Goal: Task Accomplishment & Management: Complete application form

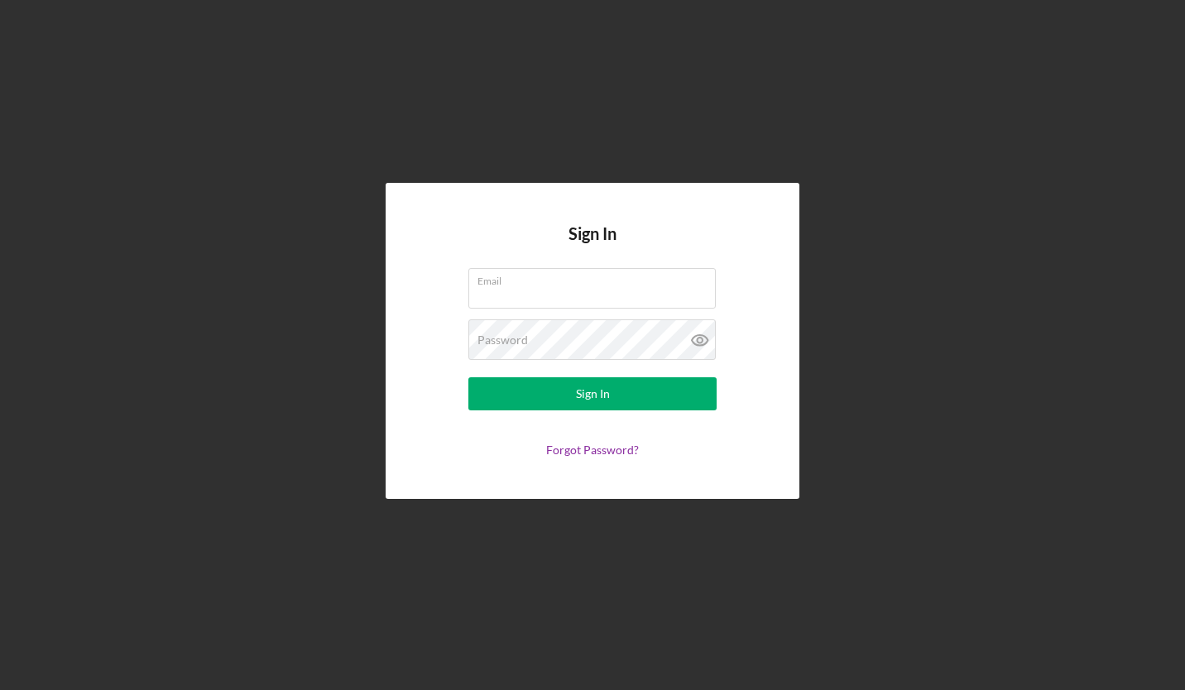
type input "isaiahrichmond@ttienterprise.org"
click at [570, 406] on button "Sign In" at bounding box center [592, 393] width 248 height 33
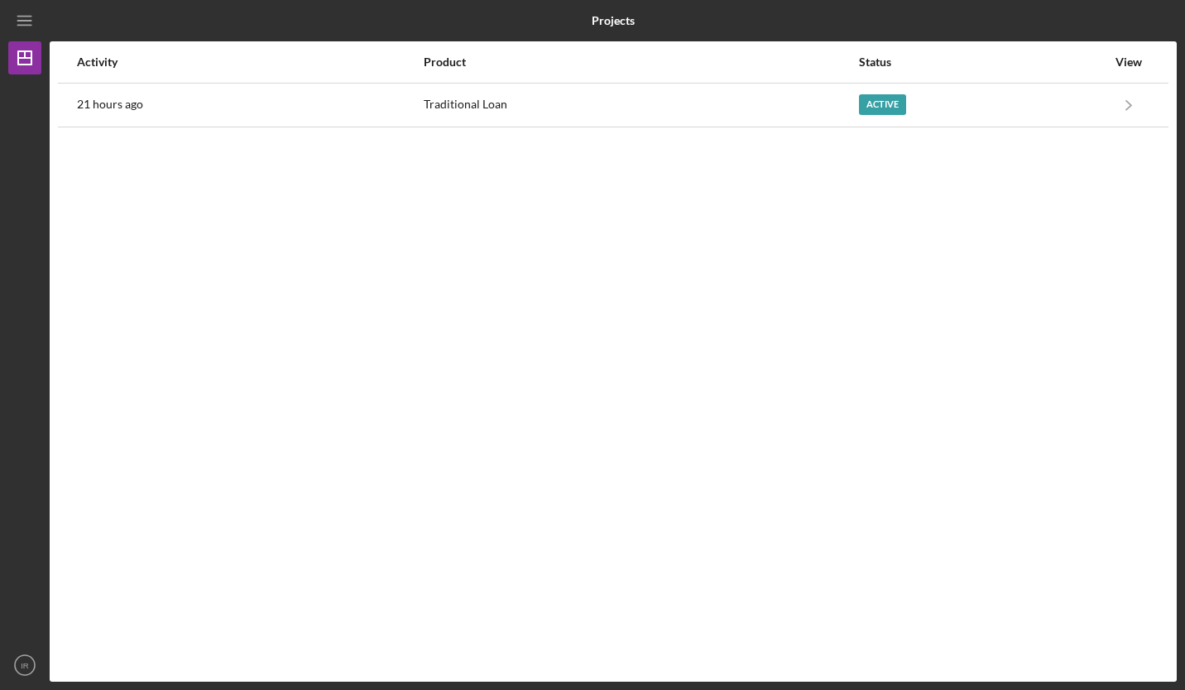
click at [920, 108] on div "Active" at bounding box center [982, 104] width 247 height 41
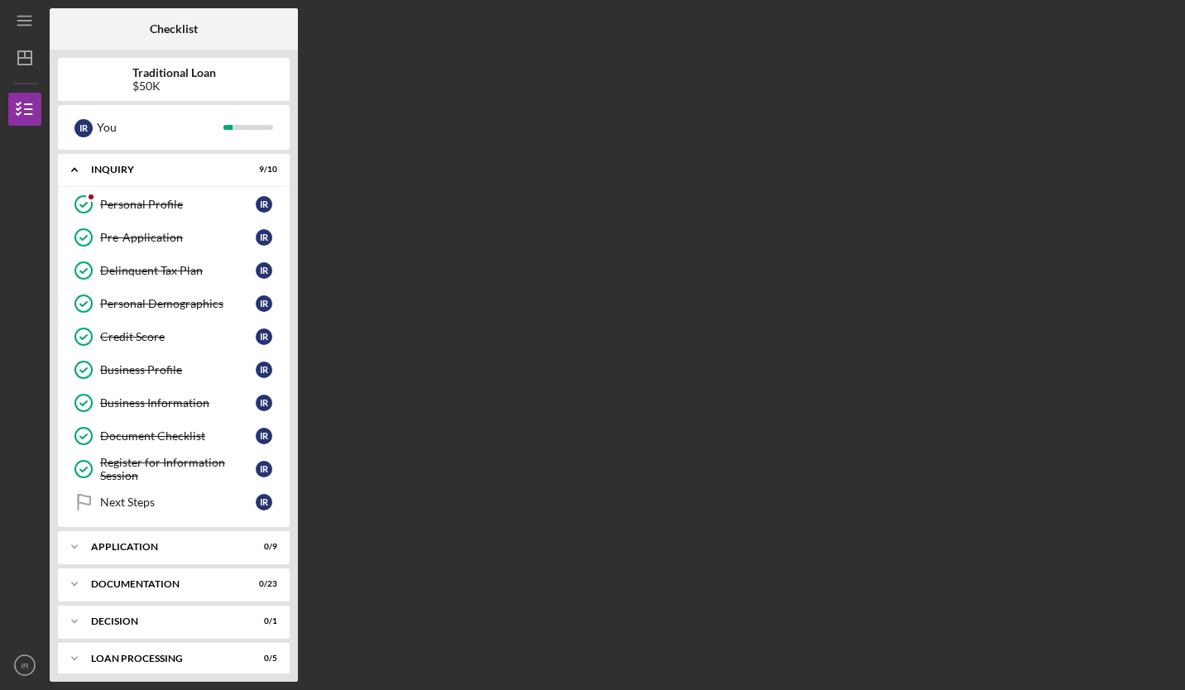
click at [213, 547] on div "Application" at bounding box center [163, 547] width 145 height 10
click at [204, 570] on link "ID Verification ID Verification I R" at bounding box center [173, 581] width 215 height 33
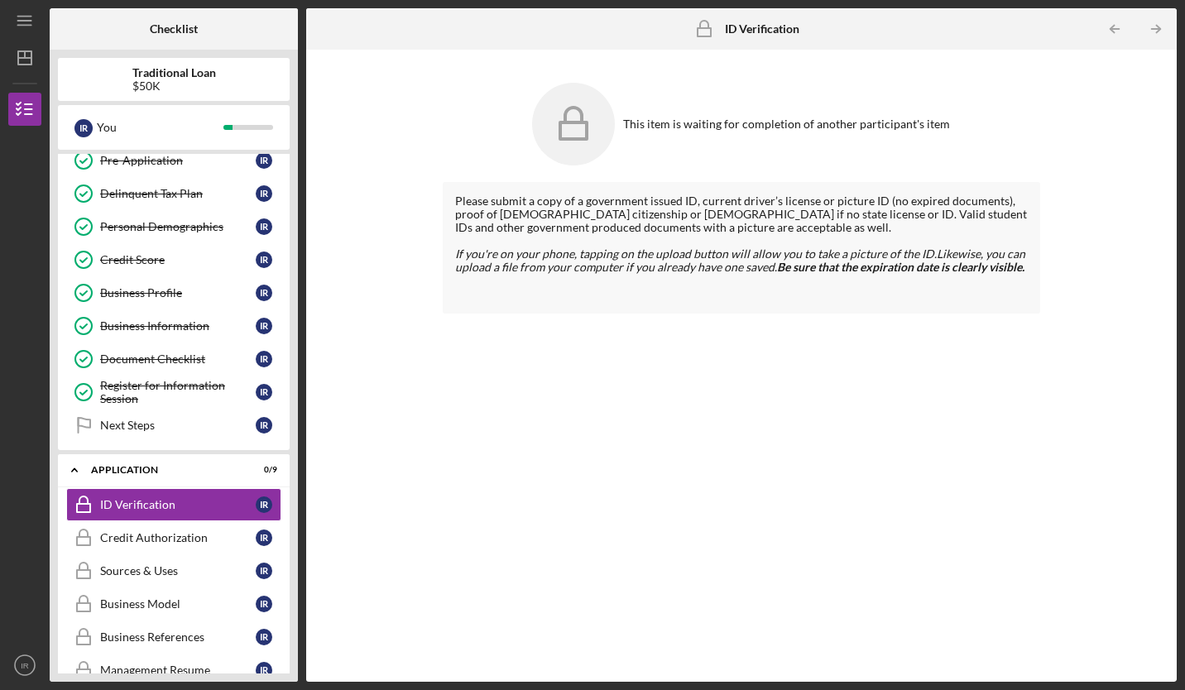
scroll to position [60, 0]
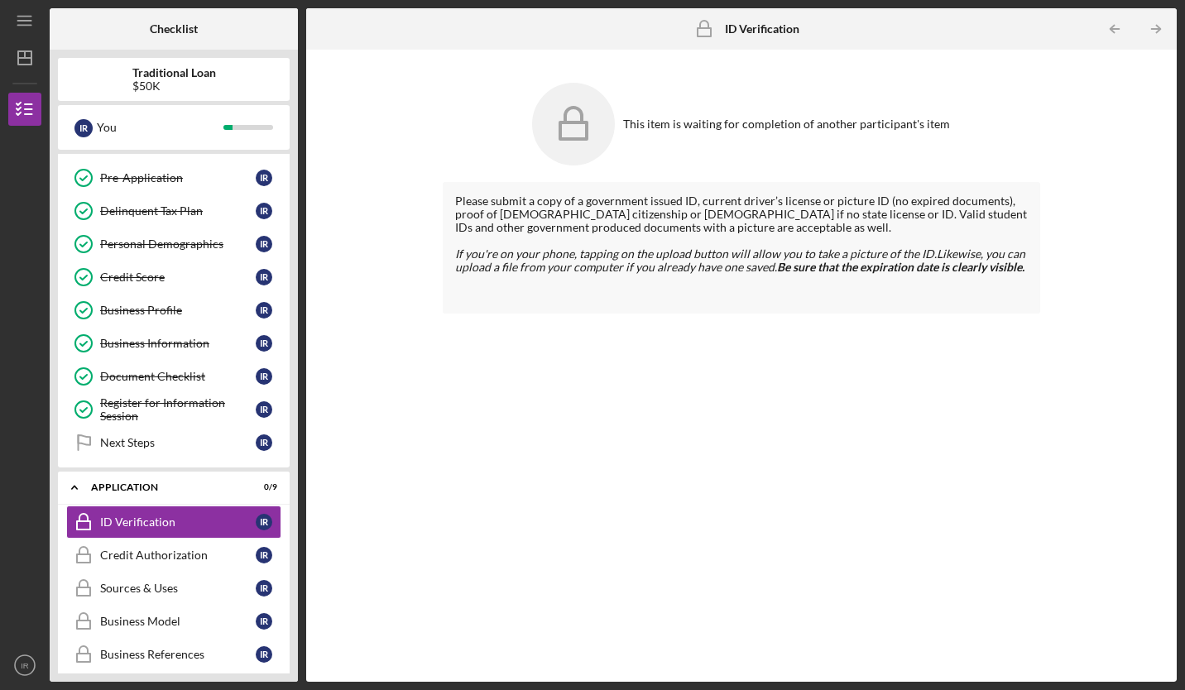
click at [247, 261] on link "Credit Score Credit Score I R" at bounding box center [173, 277] width 215 height 33
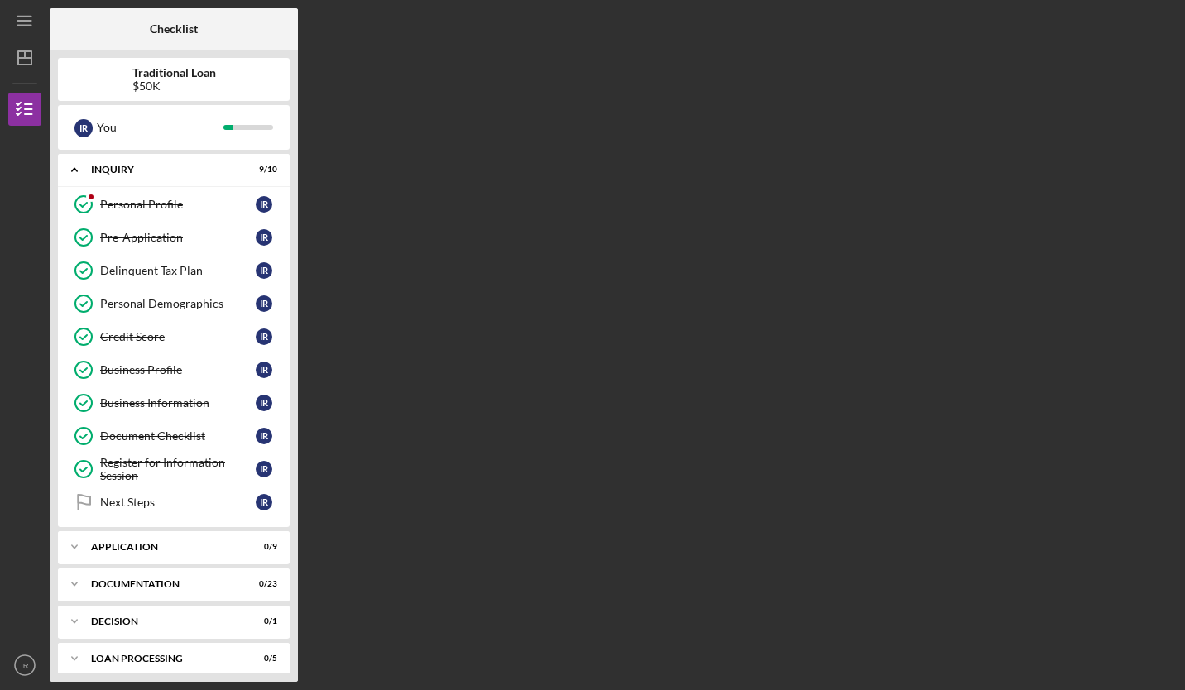
click at [185, 468] on div "Register for Information Session" at bounding box center [178, 469] width 156 height 26
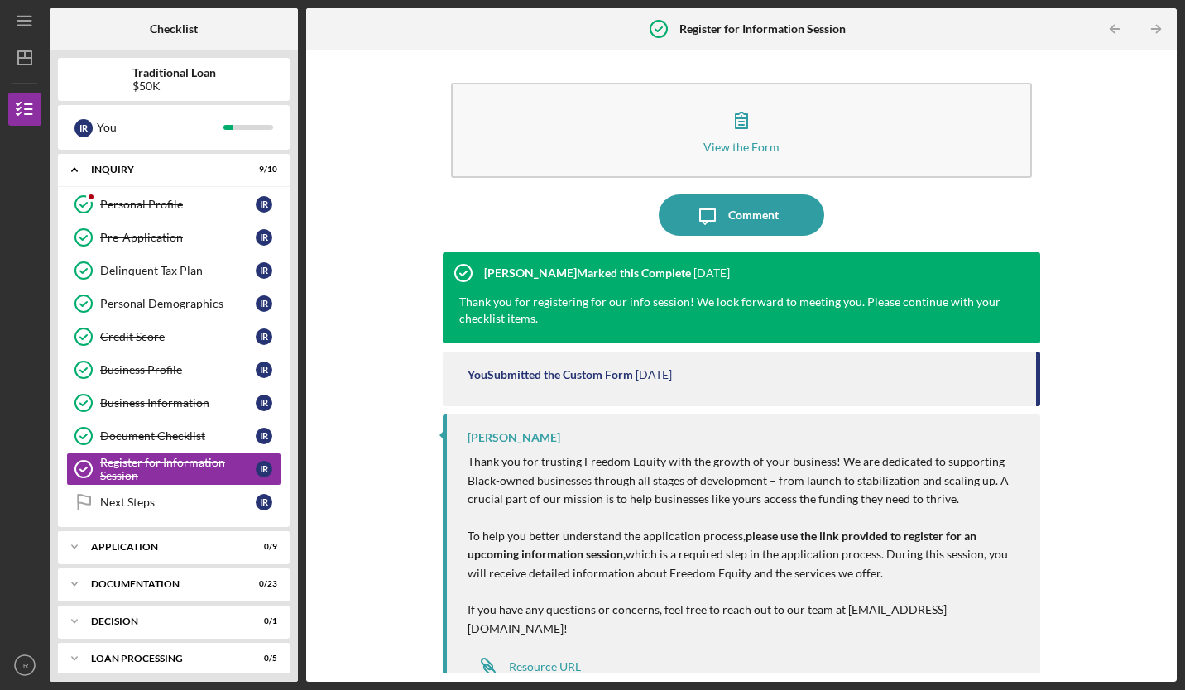
scroll to position [8, 0]
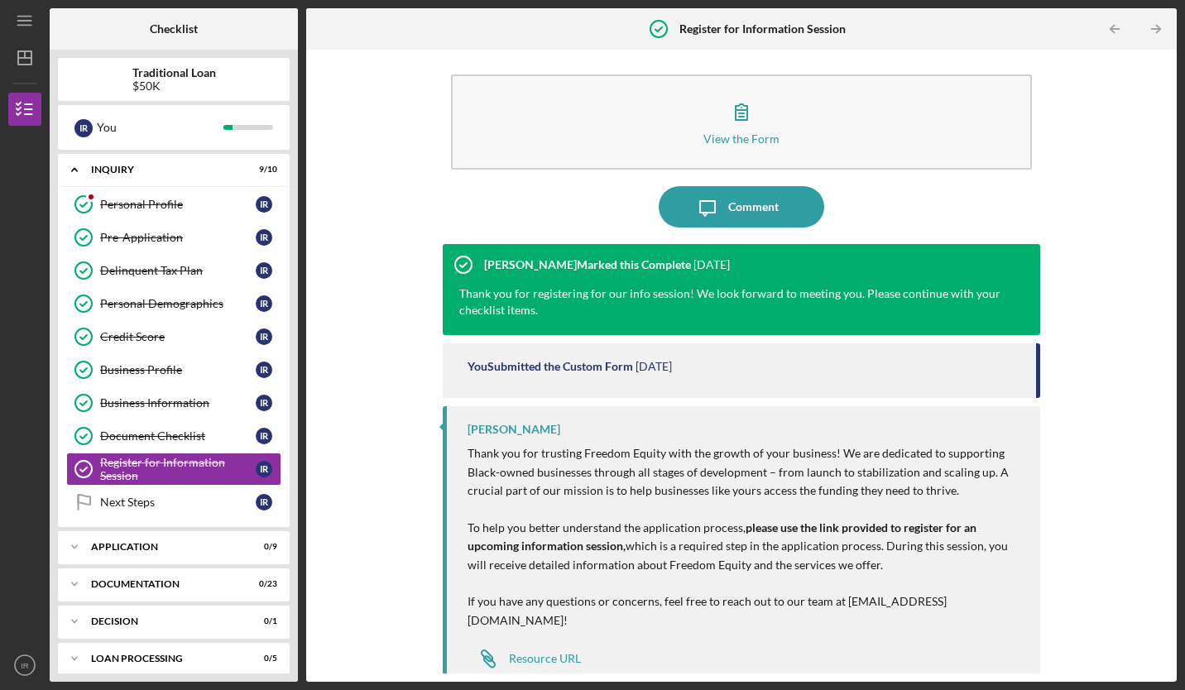
click at [176, 428] on link "Document Checklist Document Checklist I R" at bounding box center [173, 436] width 215 height 33
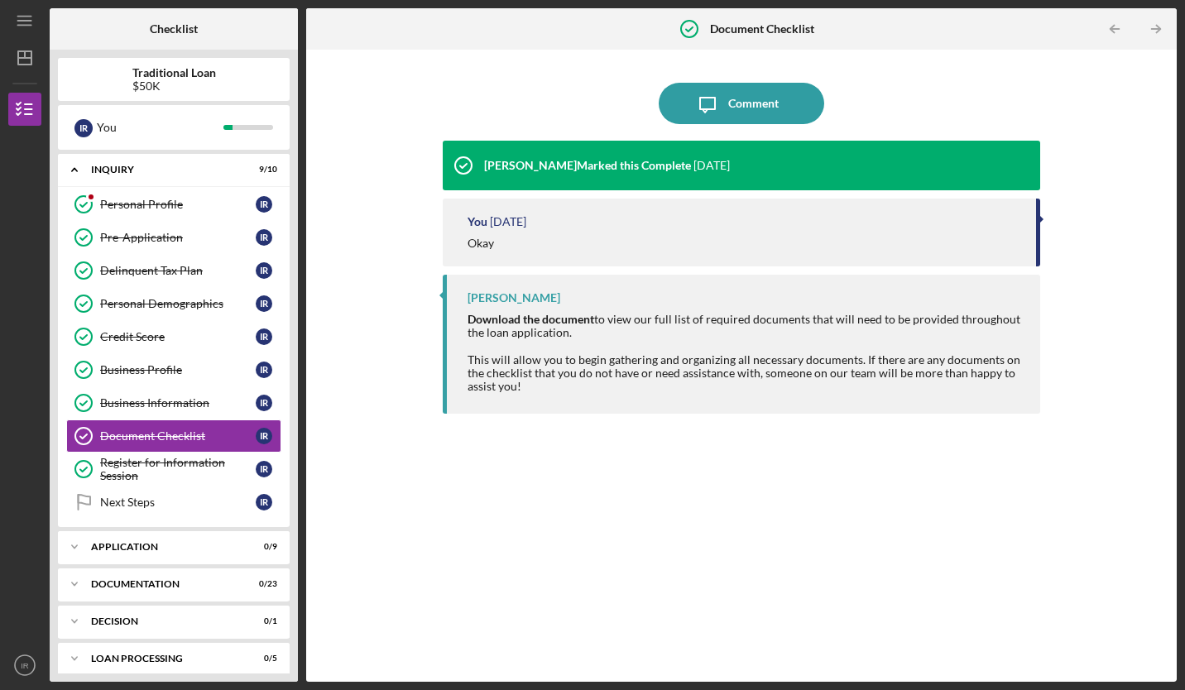
click at [204, 406] on div "Business Information" at bounding box center [178, 402] width 156 height 13
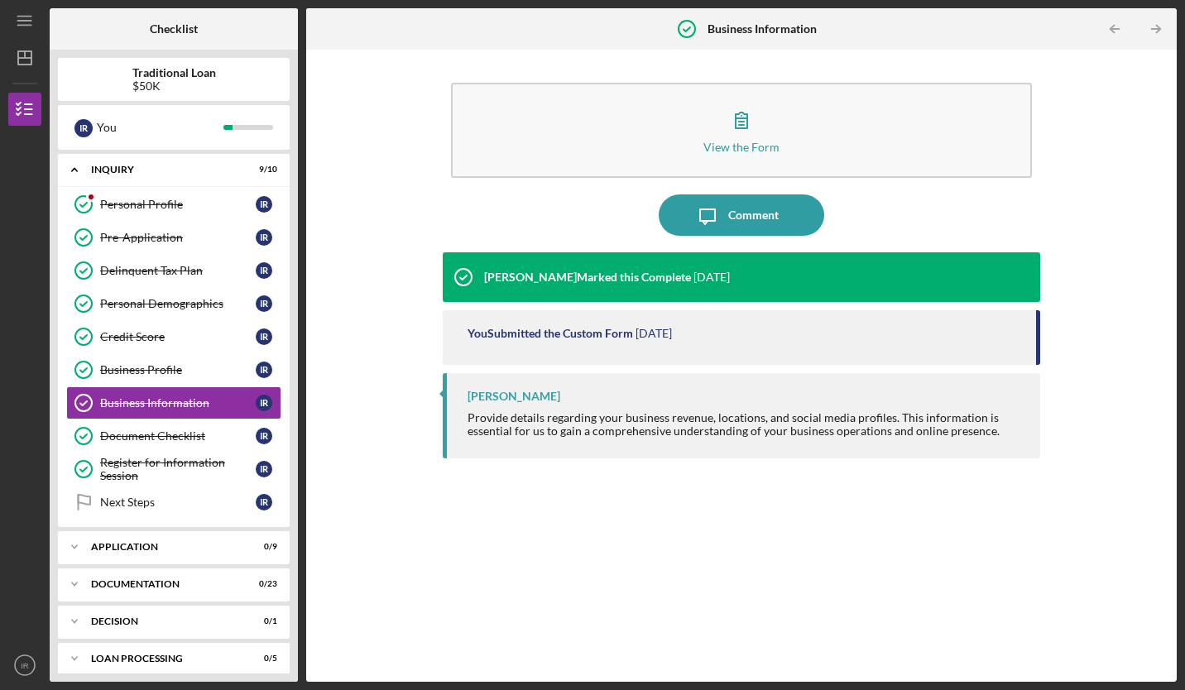
click at [184, 369] on div "Business Profile" at bounding box center [178, 369] width 156 height 13
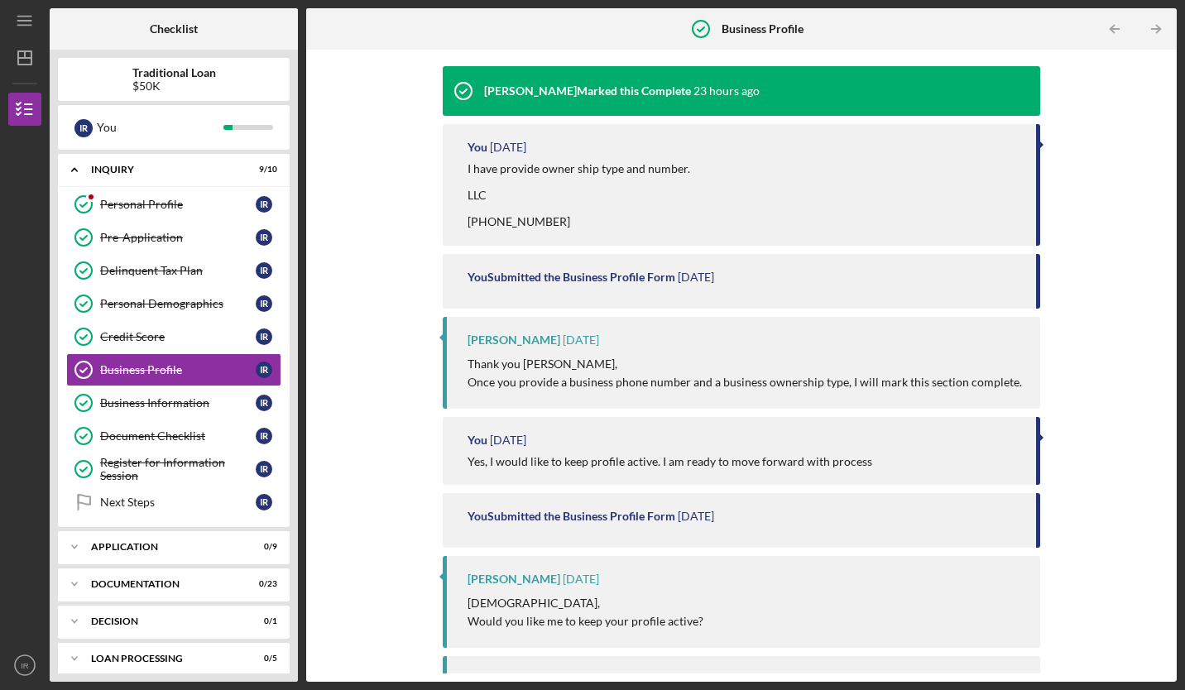
scroll to position [110, 0]
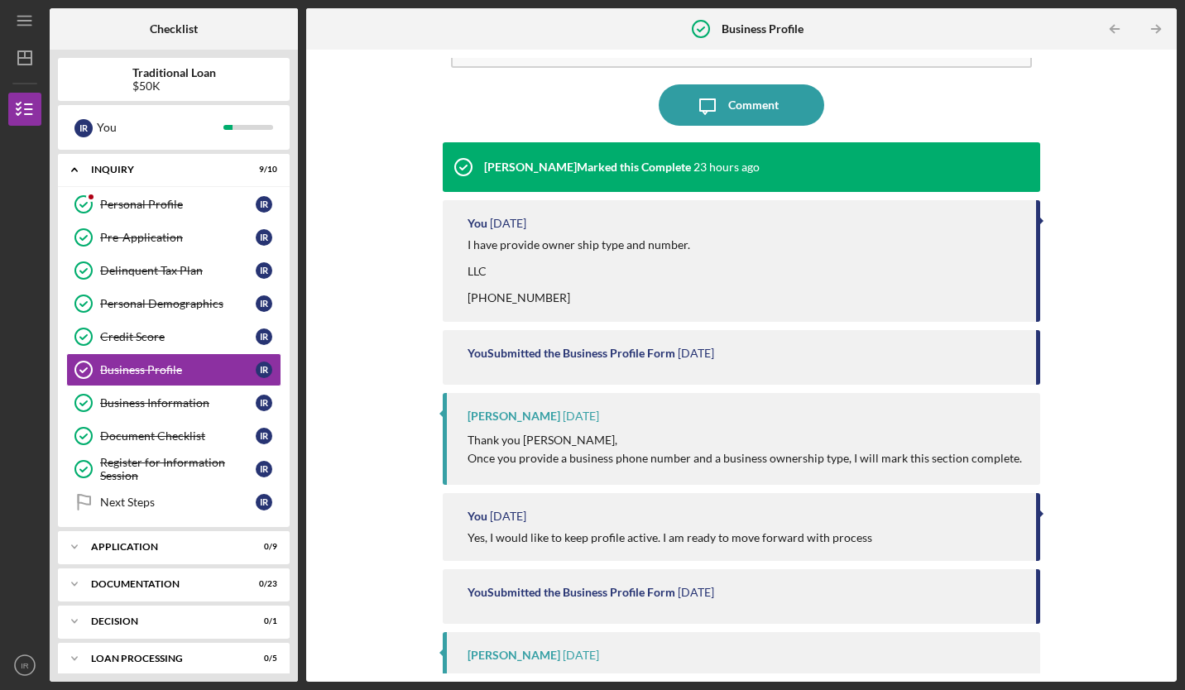
click at [197, 340] on div "Credit Score" at bounding box center [178, 336] width 156 height 13
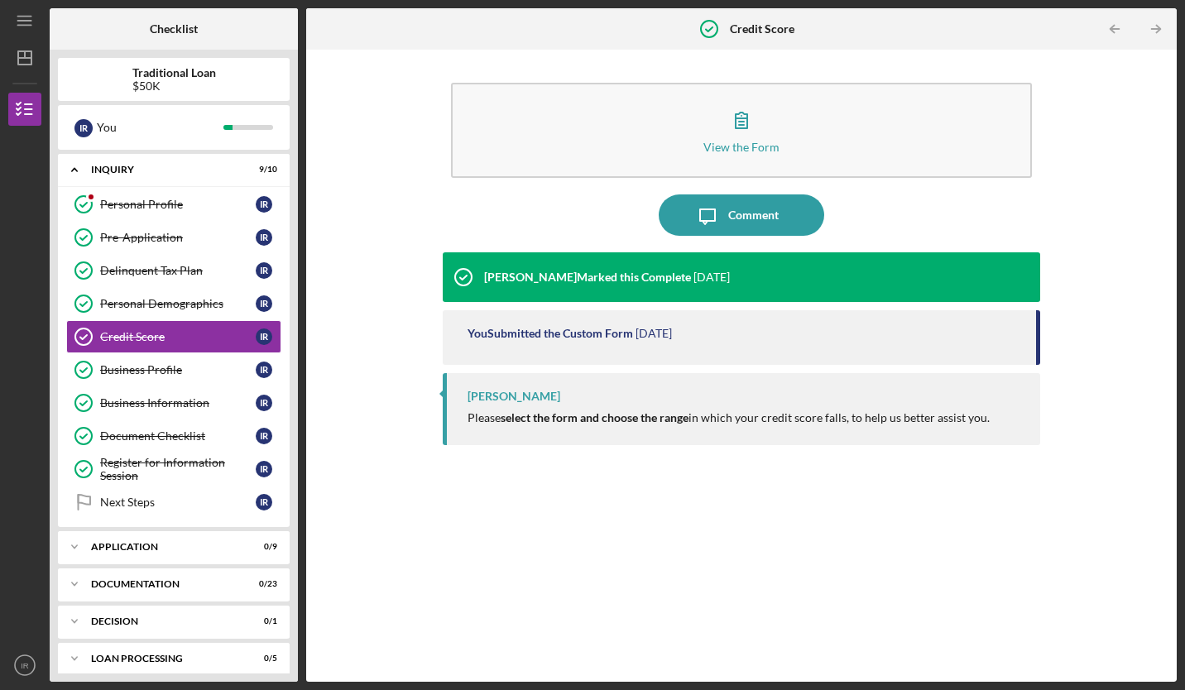
click at [185, 319] on link "Personal Demographics Personal Demographics I R" at bounding box center [173, 303] width 215 height 33
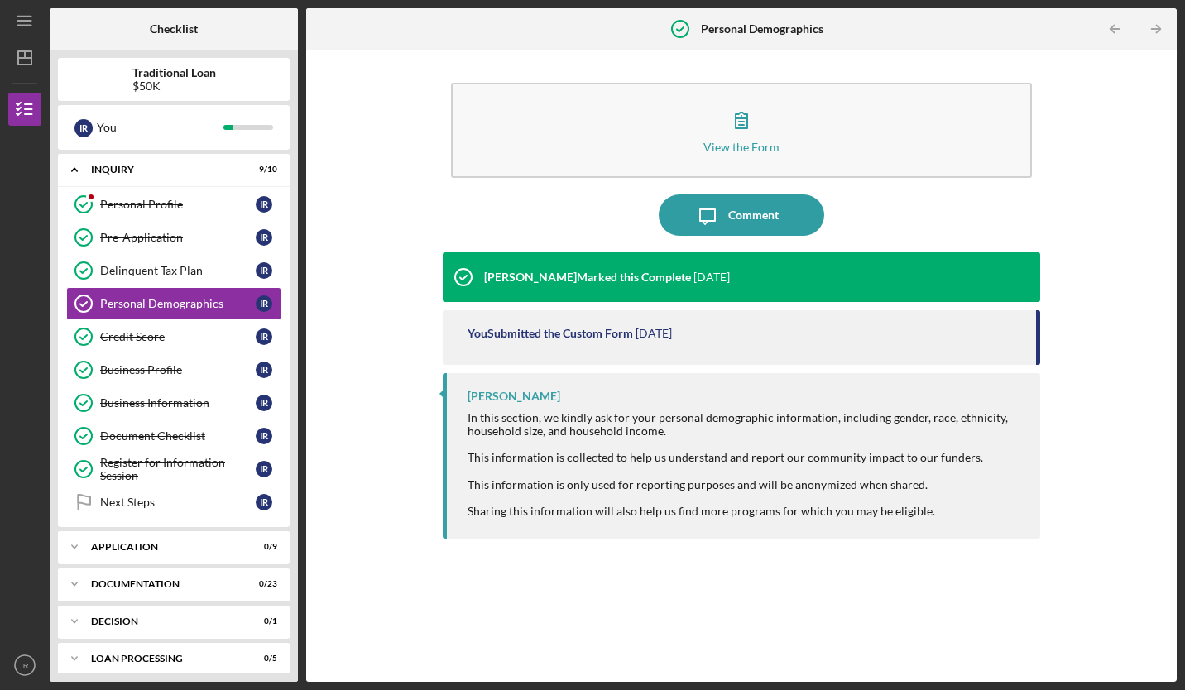
click at [177, 276] on div "Delinquent Tax Plan" at bounding box center [178, 270] width 156 height 13
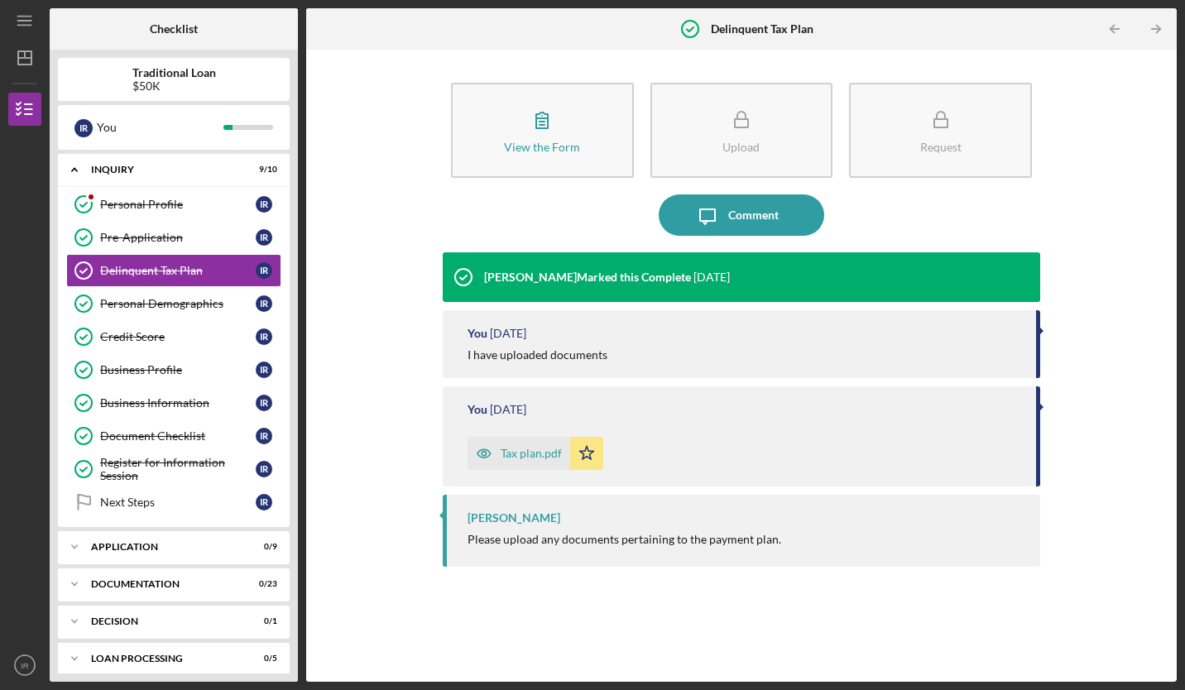
click at [177, 248] on link "Pre-Application Pre-Application I R" at bounding box center [173, 237] width 215 height 33
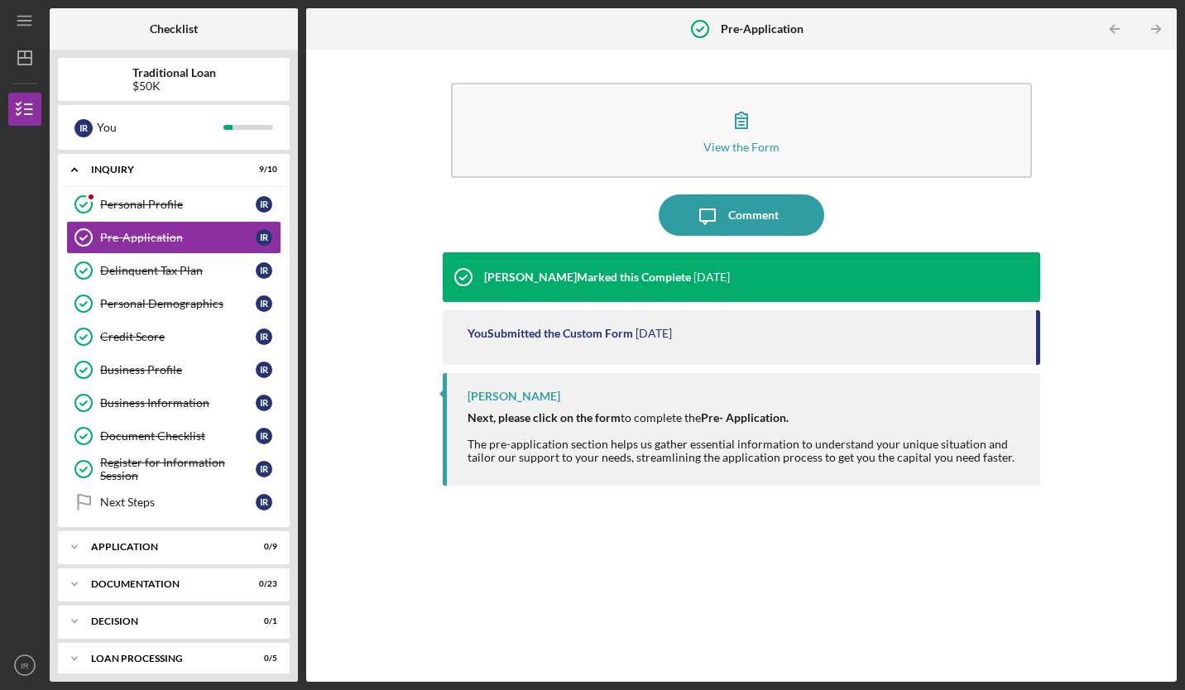
click at [165, 290] on link "Personal Demographics Personal Demographics I R" at bounding box center [173, 303] width 215 height 33
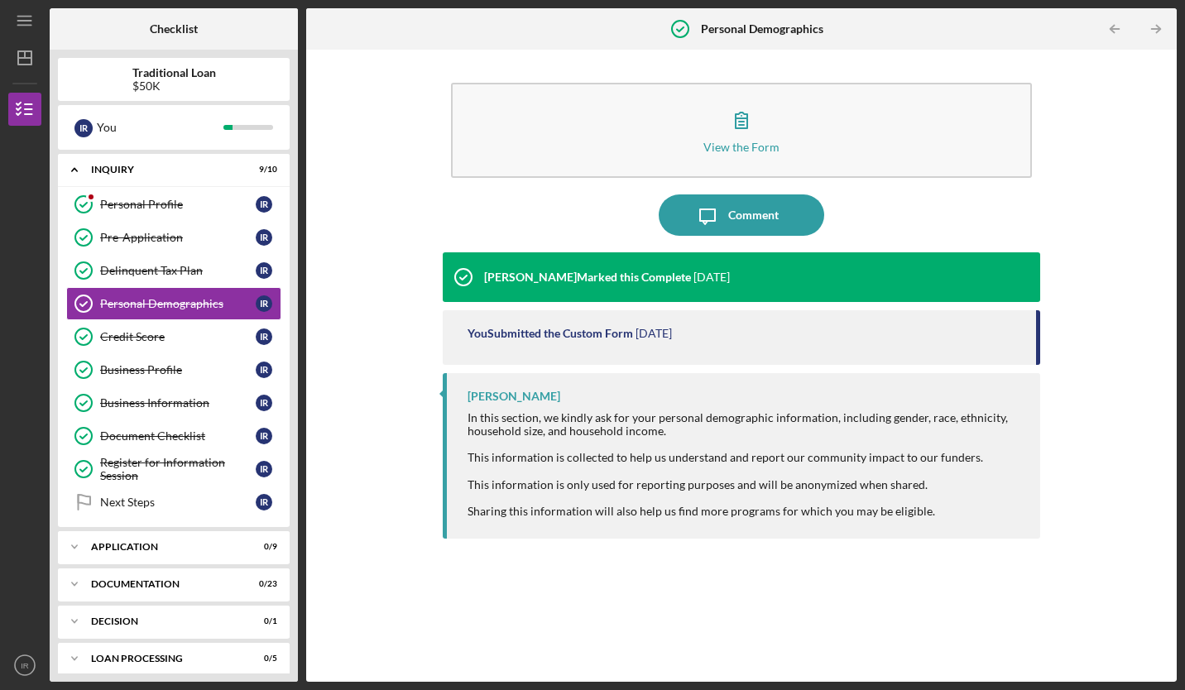
click at [164, 274] on div "Delinquent Tax Plan" at bounding box center [178, 270] width 156 height 13
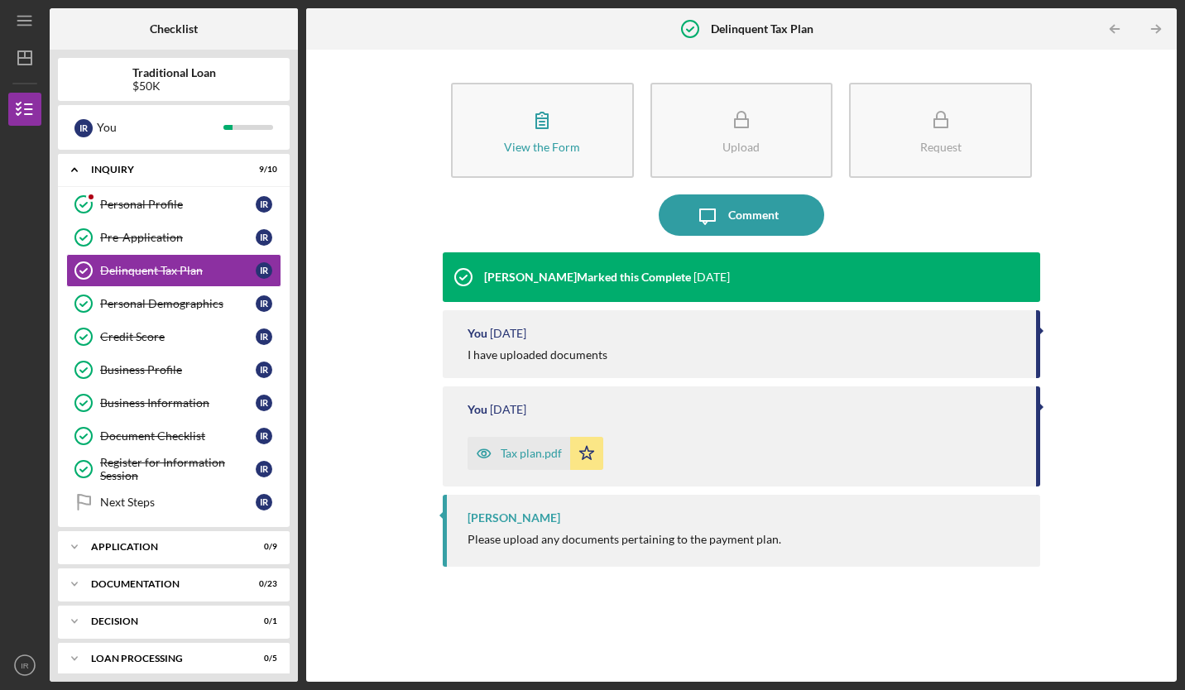
scroll to position [85, 0]
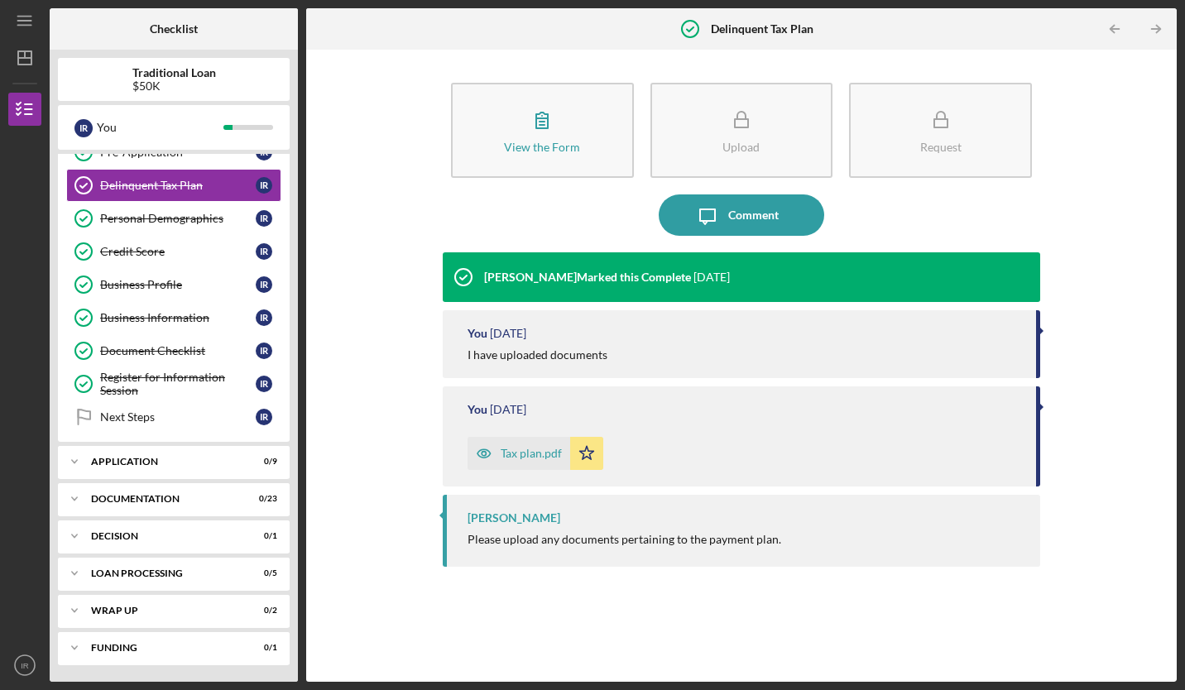
click at [153, 495] on div "Documentation" at bounding box center [163, 499] width 145 height 10
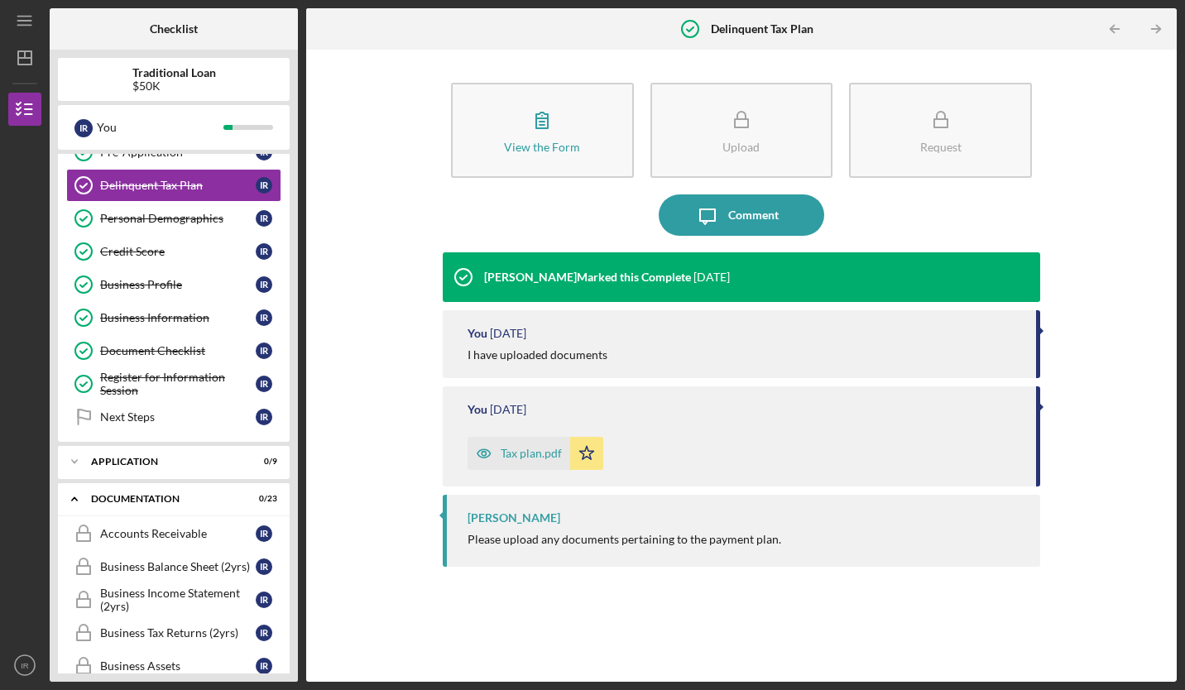
click at [138, 540] on div "Accounts Receivable" at bounding box center [178, 533] width 156 height 13
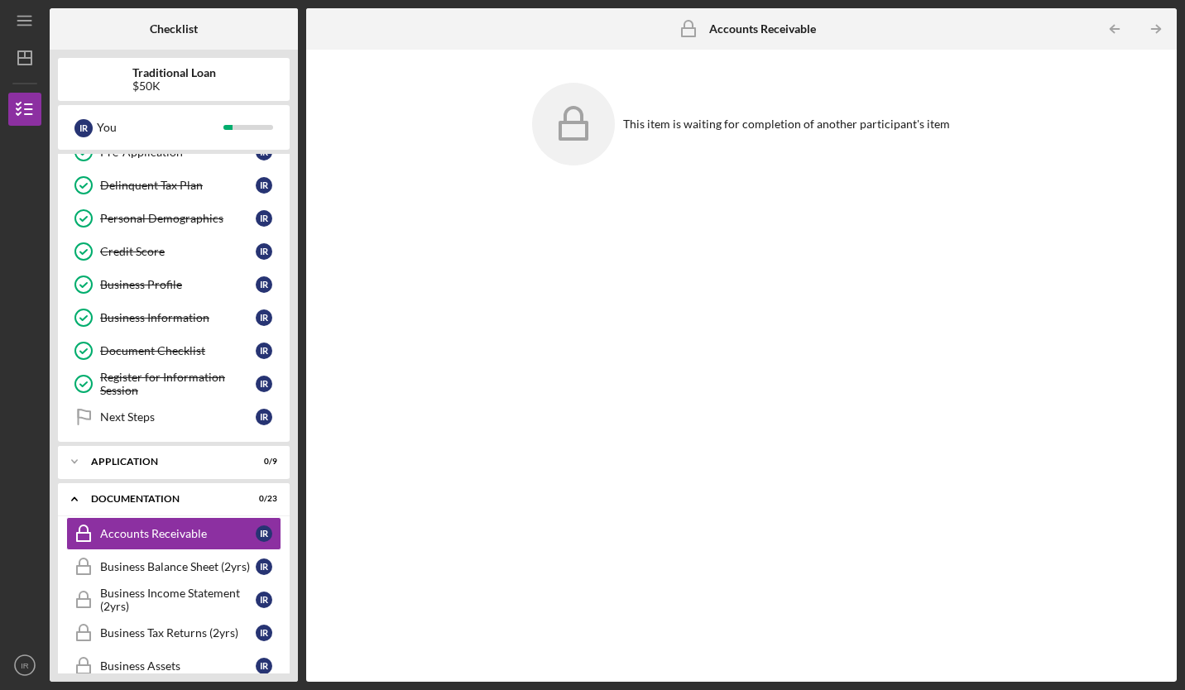
click at [148, 463] on div "Application" at bounding box center [163, 462] width 145 height 10
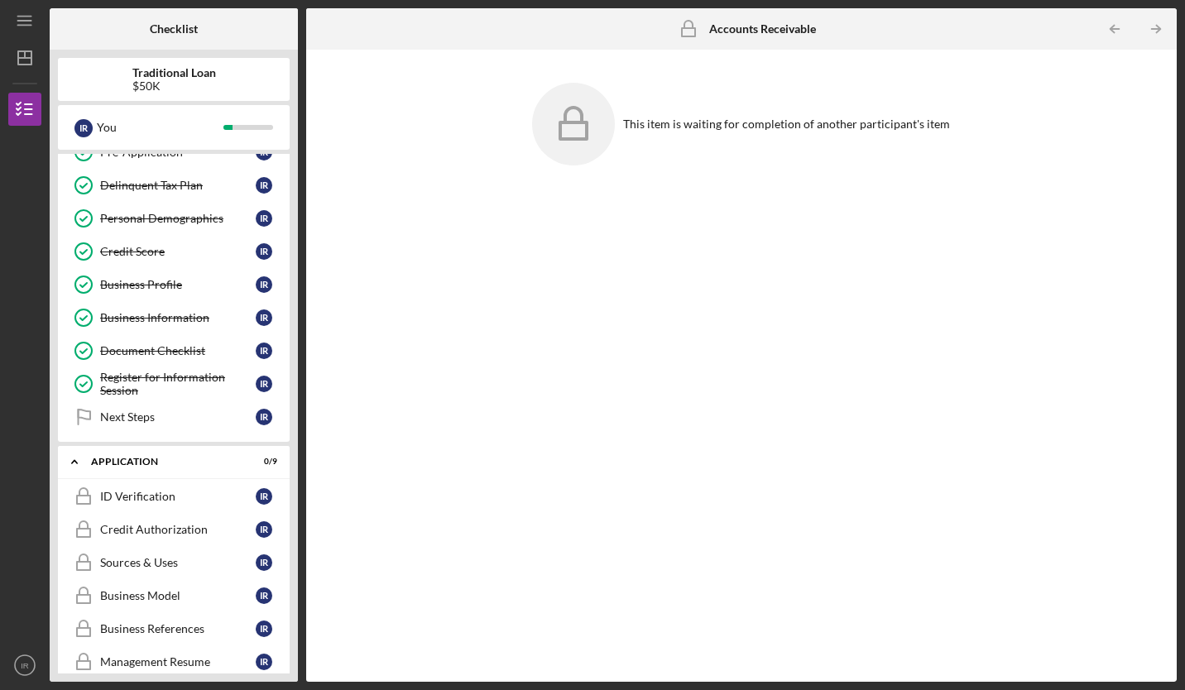
click at [154, 424] on link "Next Steps Next Steps I R" at bounding box center [173, 417] width 215 height 33
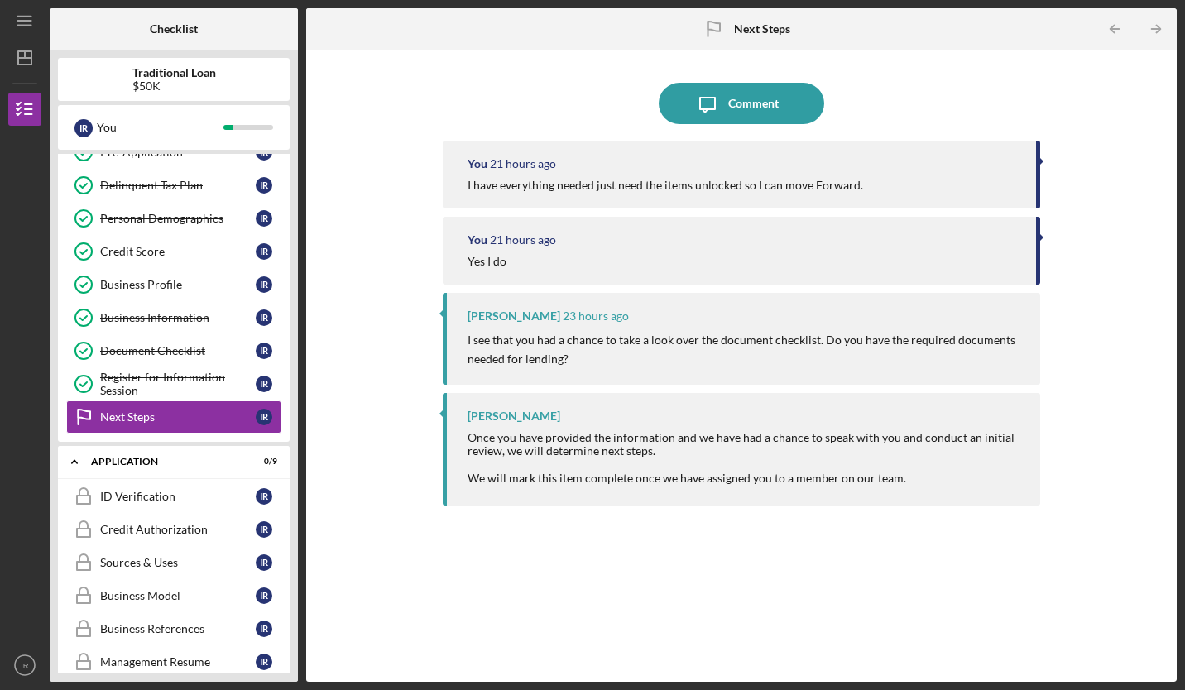
click at [708, 112] on icon "Icon/Message" at bounding box center [707, 103] width 41 height 41
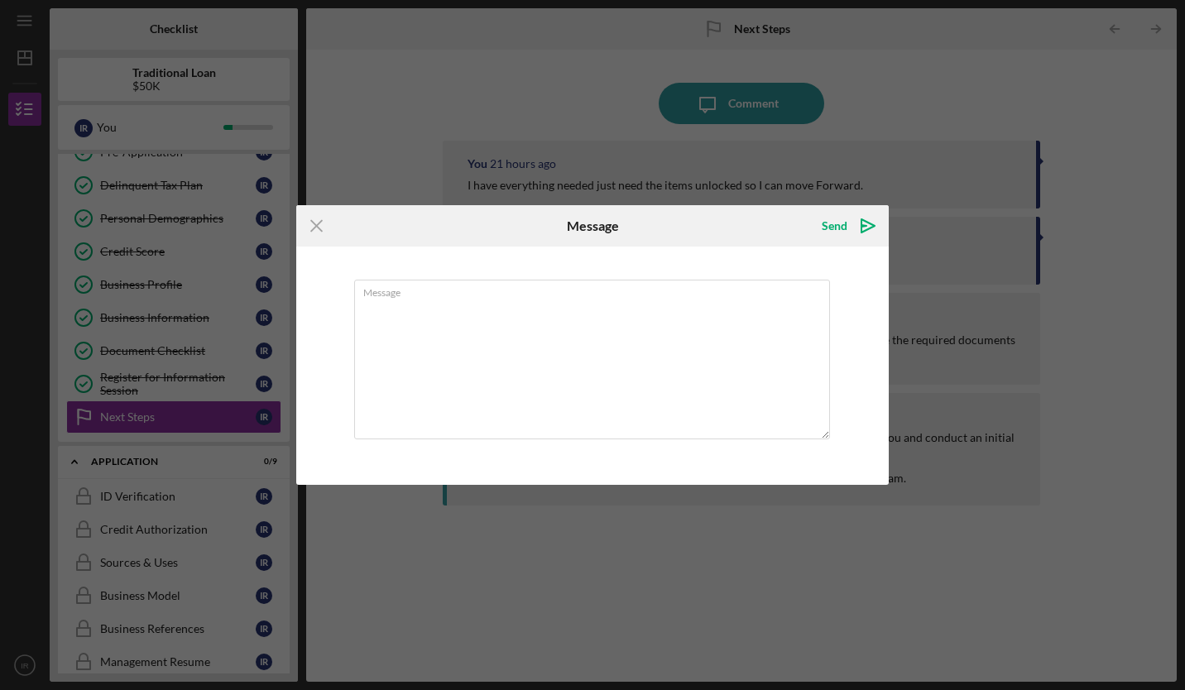
click at [316, 229] on icon "Icon/Menu Close" at bounding box center [316, 225] width 41 height 41
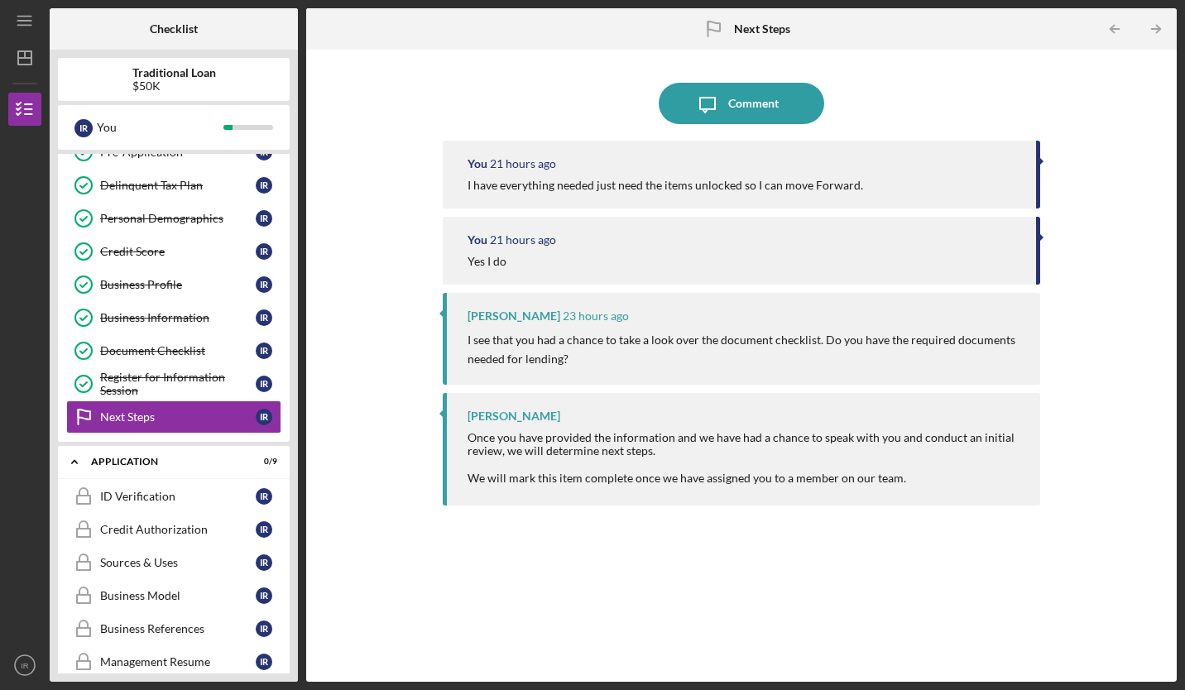
click at [734, 98] on div "Comment" at bounding box center [753, 103] width 50 height 41
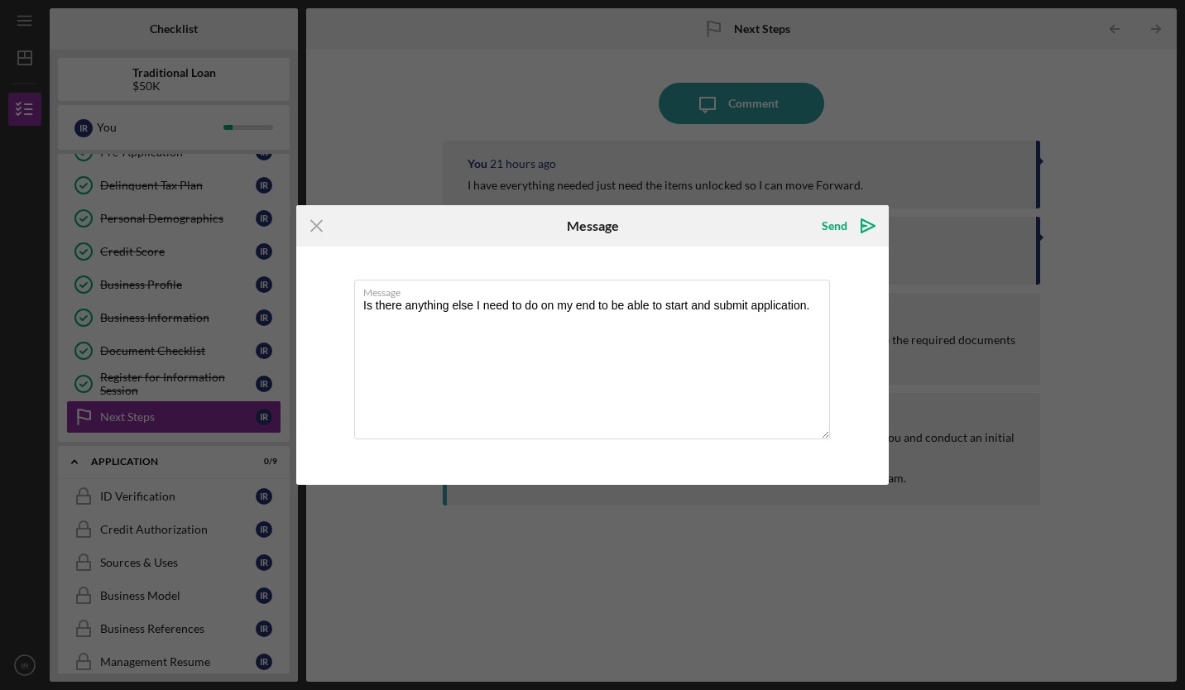
drag, startPoint x: 822, startPoint y: 228, endPoint x: 780, endPoint y: 329, distance: 110.2
click at [780, 329] on form "Icon/Menu Close Message Send Icon/icon-invite-send Message Is there anything el…" at bounding box center [592, 345] width 592 height 280
click at [812, 306] on textarea "Is there anything else I need to do on my end to be able to start and submit ap…" at bounding box center [592, 360] width 476 height 160
type textarea "Is there anything else I need to do on my end to be able to start and submit ap…"
click at [859, 230] on icon "Icon/icon-invite-send" at bounding box center [867, 225] width 41 height 41
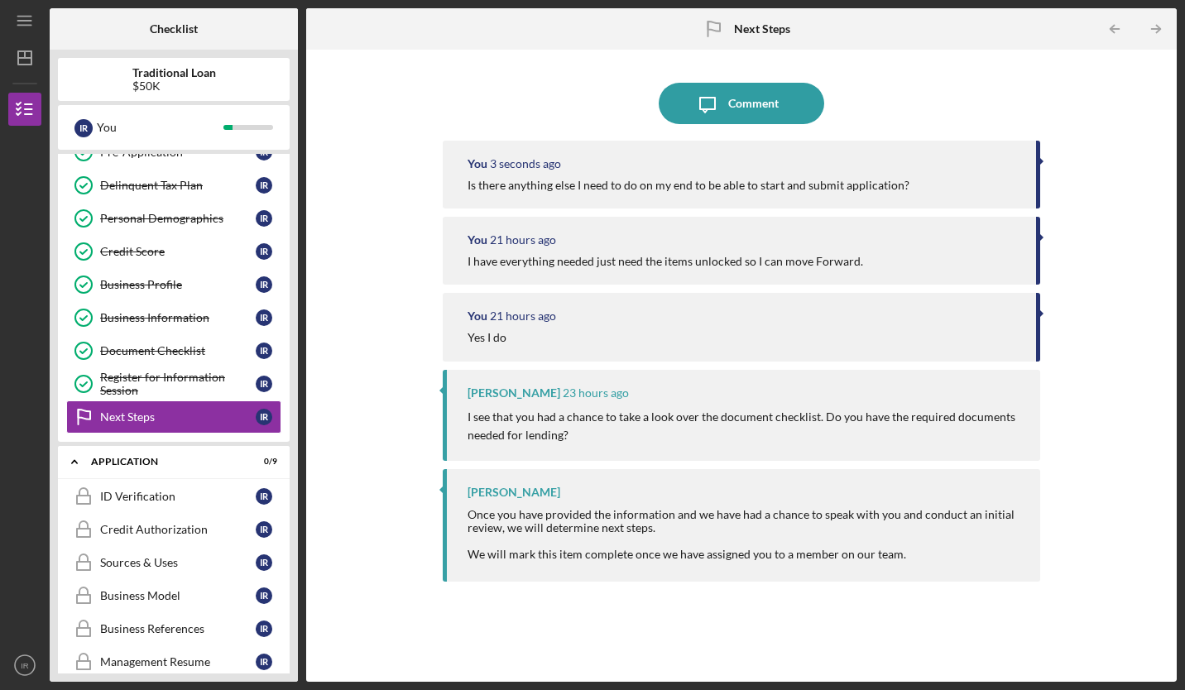
click at [133, 477] on div "Icon/Expander Application 0 / 9" at bounding box center [174, 462] width 232 height 34
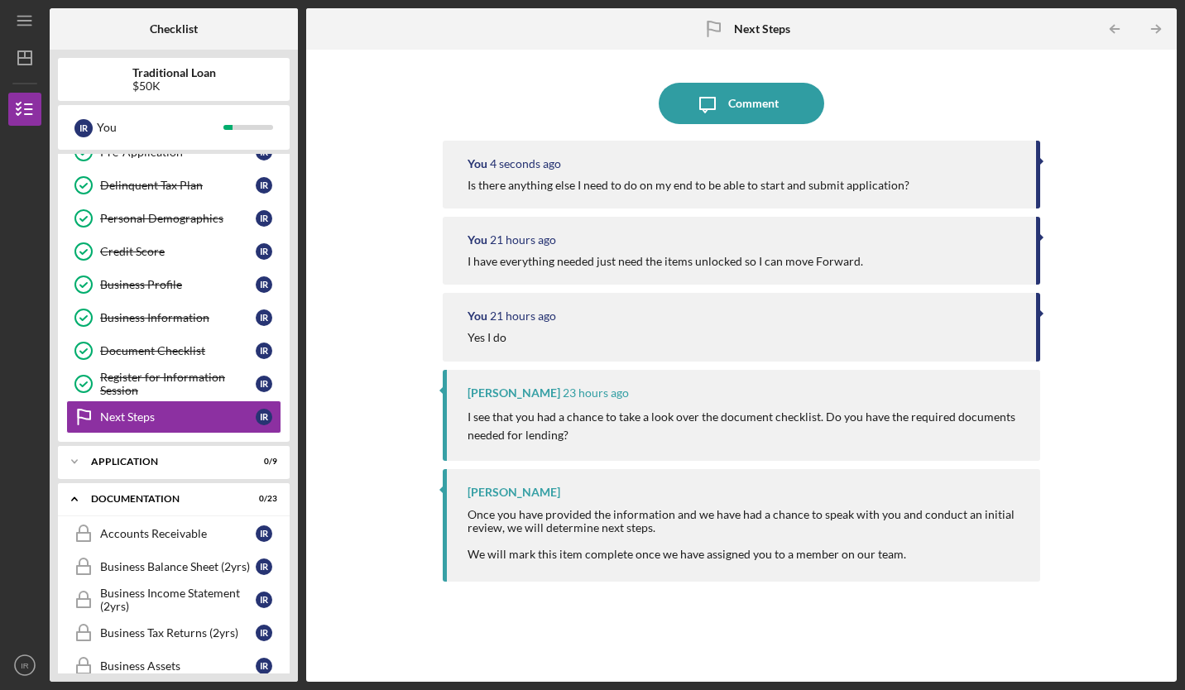
click at [139, 468] on div "Icon/Expander Application 0 / 9" at bounding box center [174, 461] width 232 height 33
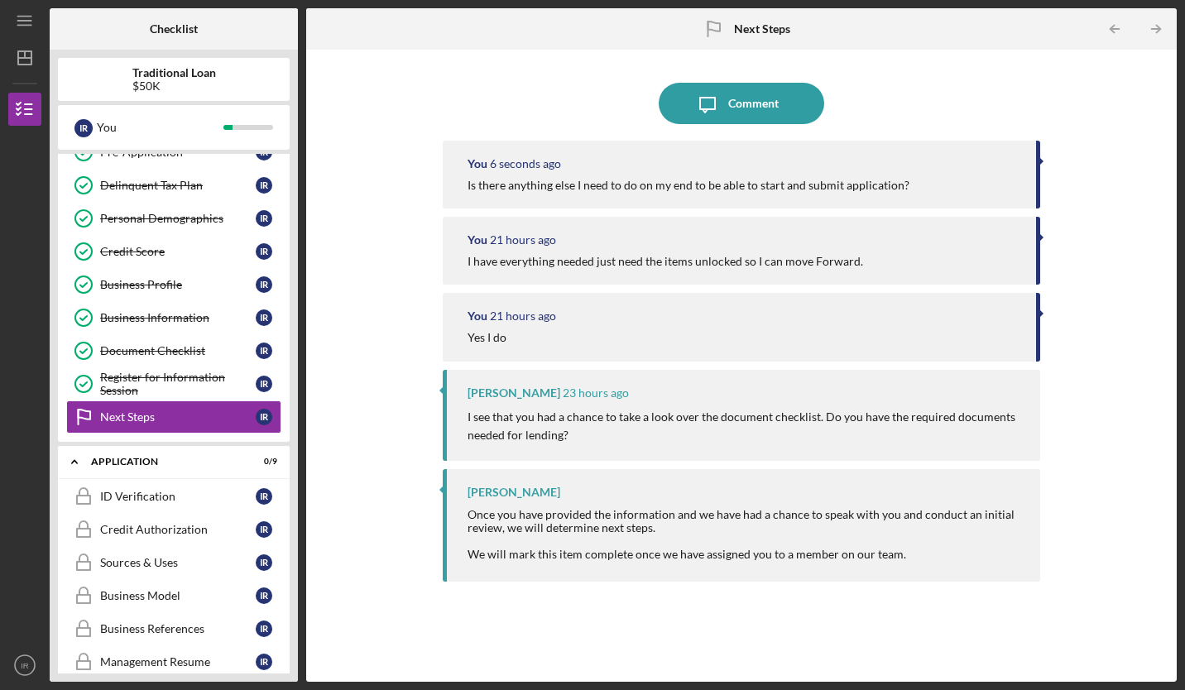
click at [134, 529] on div "Credit Authorization" at bounding box center [178, 529] width 156 height 13
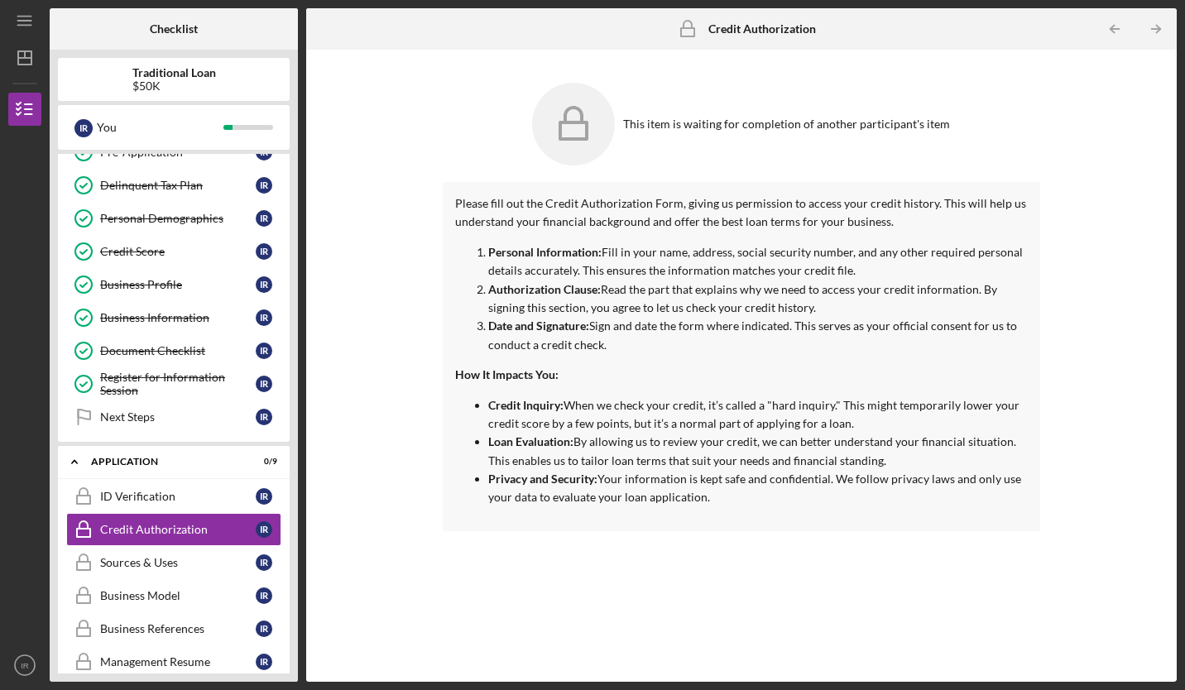
click at [135, 555] on link "Sources & Uses Sources & Uses I R" at bounding box center [173, 562] width 215 height 33
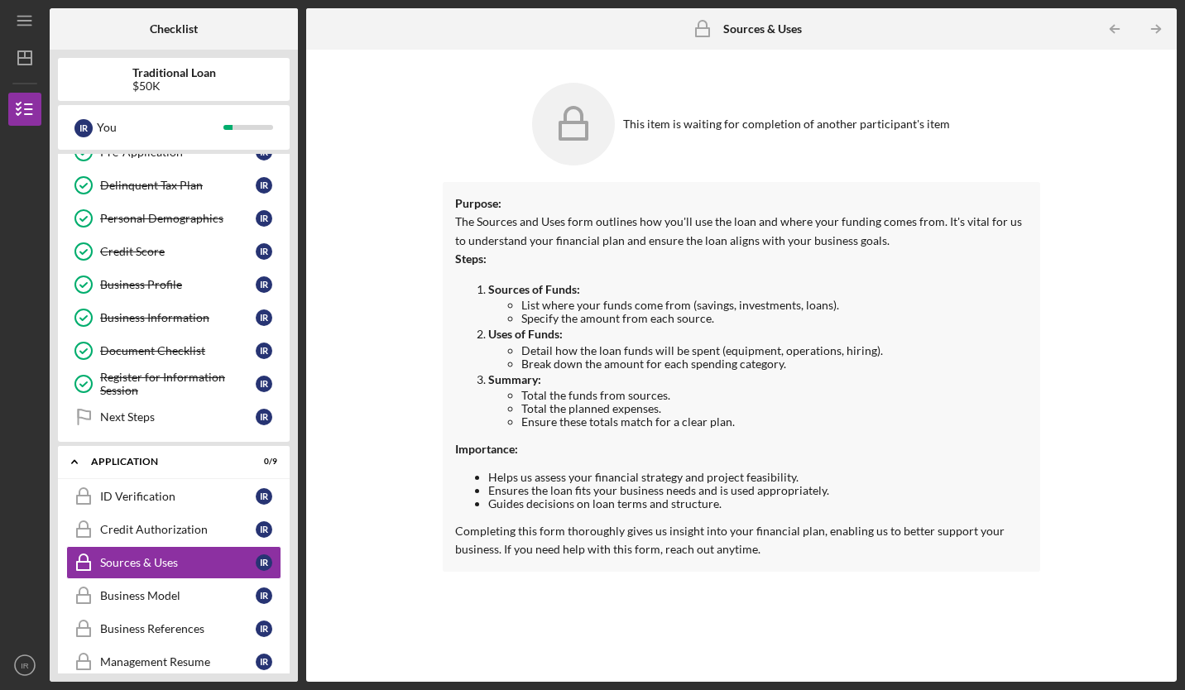
click at [113, 602] on link "Business Model Business Model I R" at bounding box center [173, 595] width 215 height 33
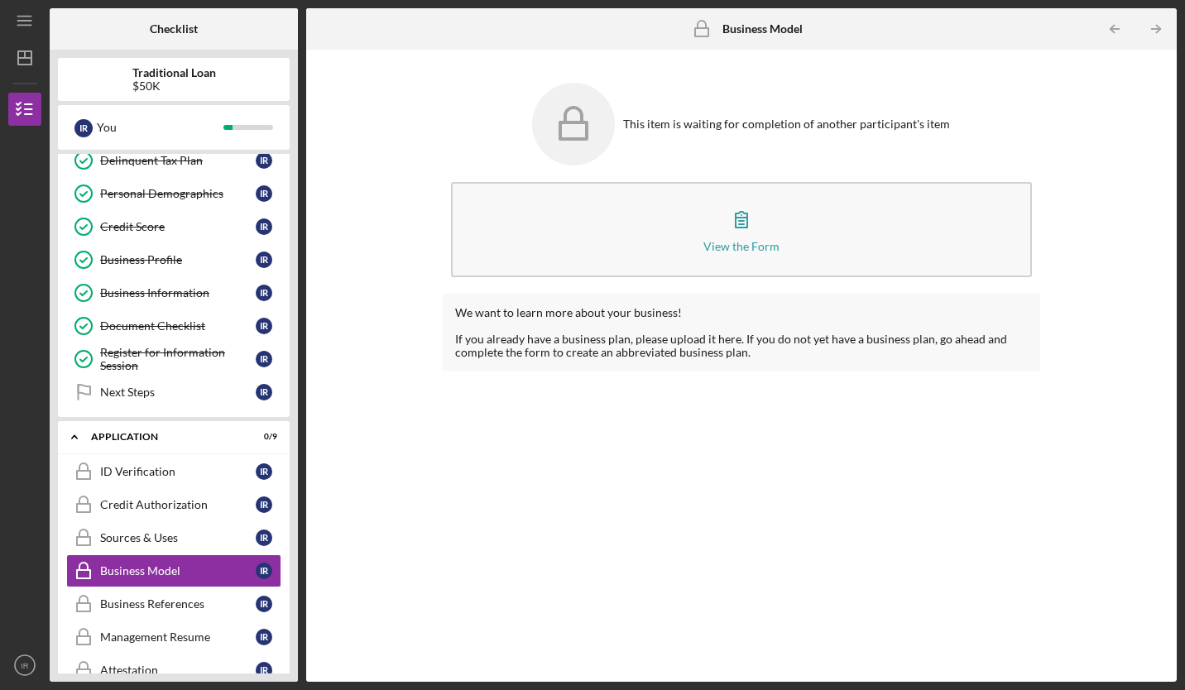
scroll to position [118, 0]
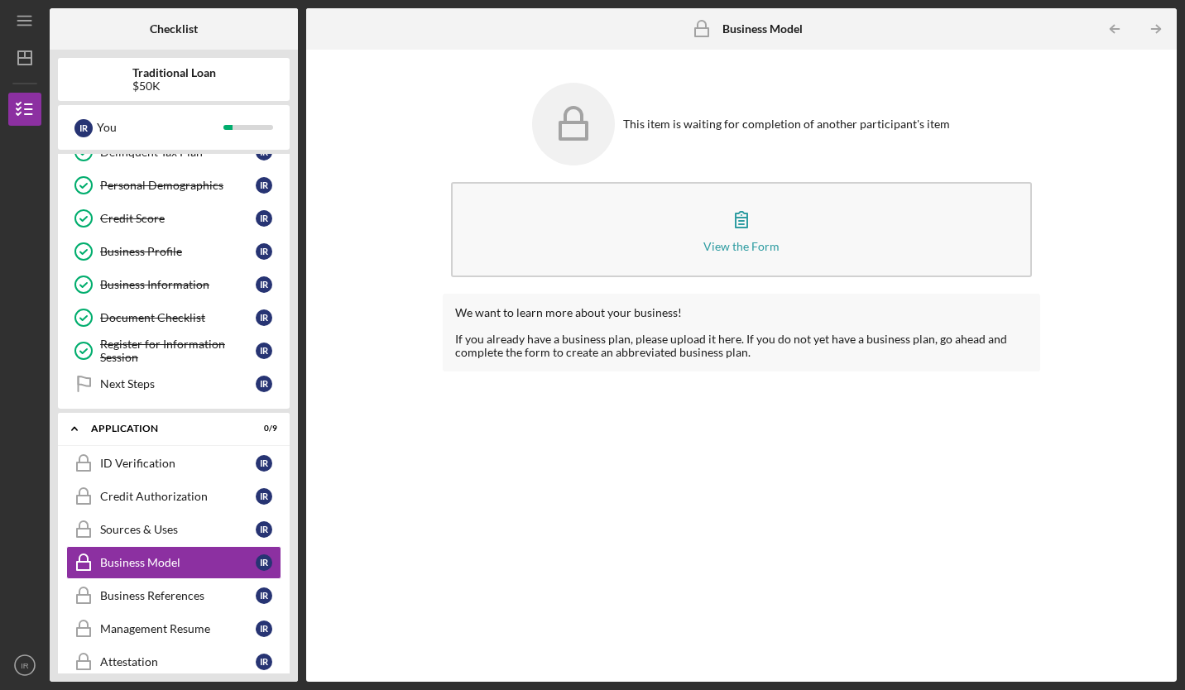
click at [113, 602] on link "Business References Business References I R" at bounding box center [173, 595] width 215 height 33
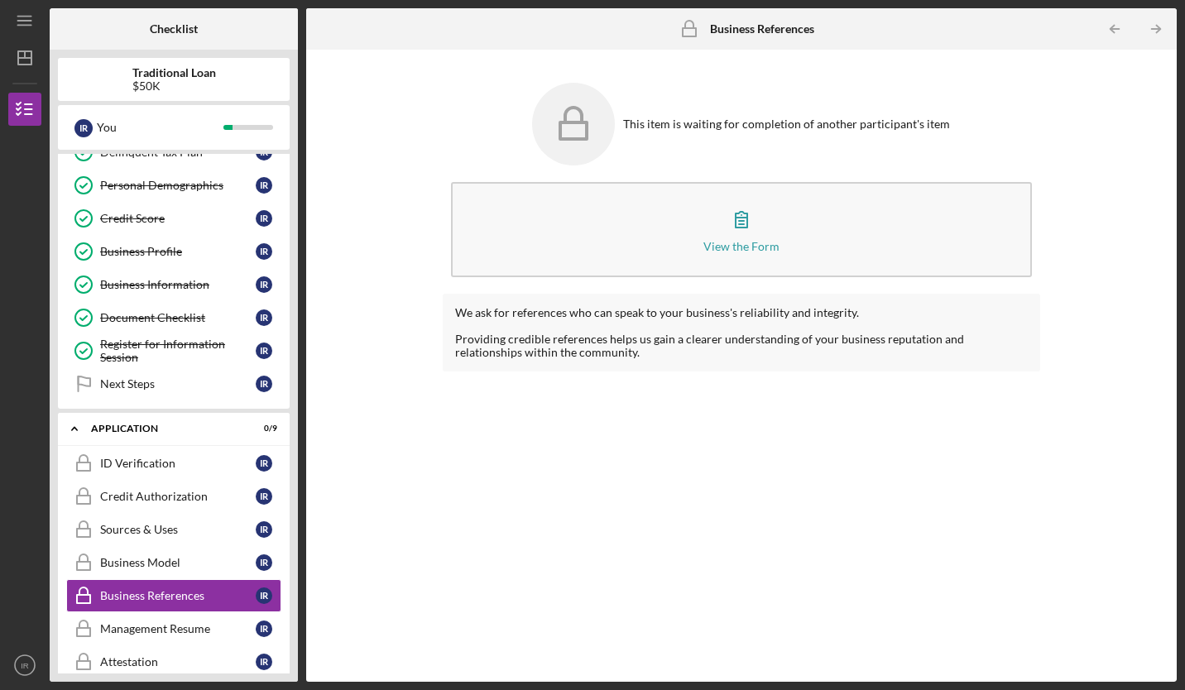
scroll to position [173, 0]
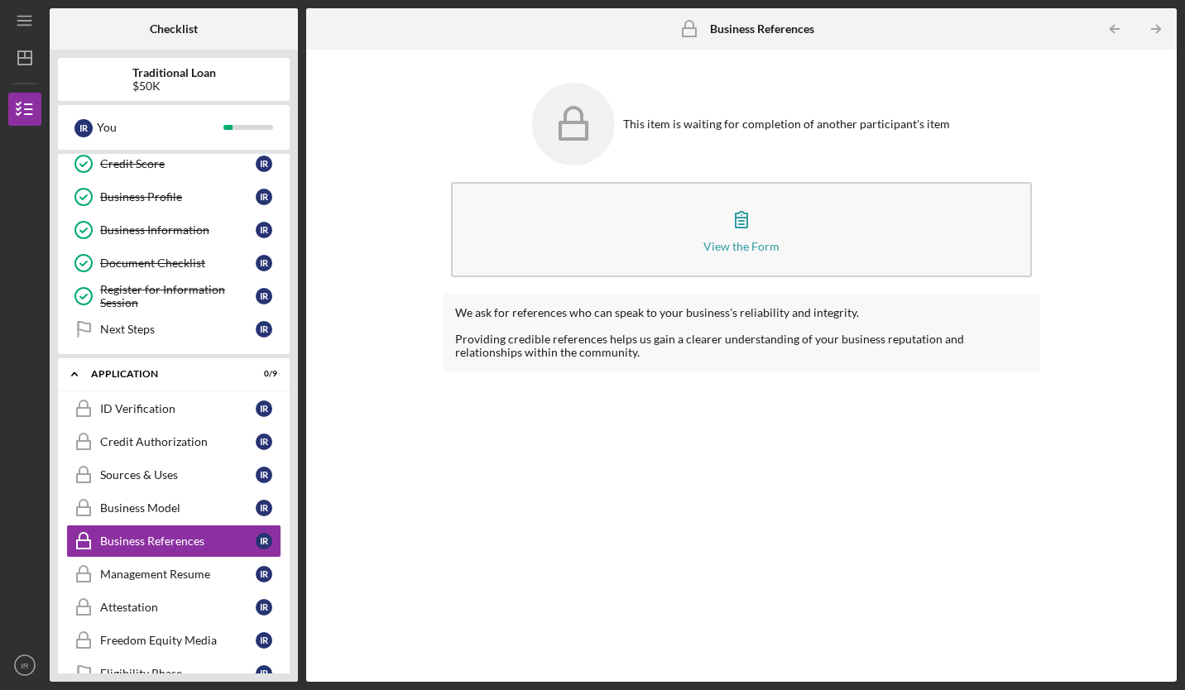
click at [121, 585] on link "Management Resume Management Resume I R" at bounding box center [173, 574] width 215 height 33
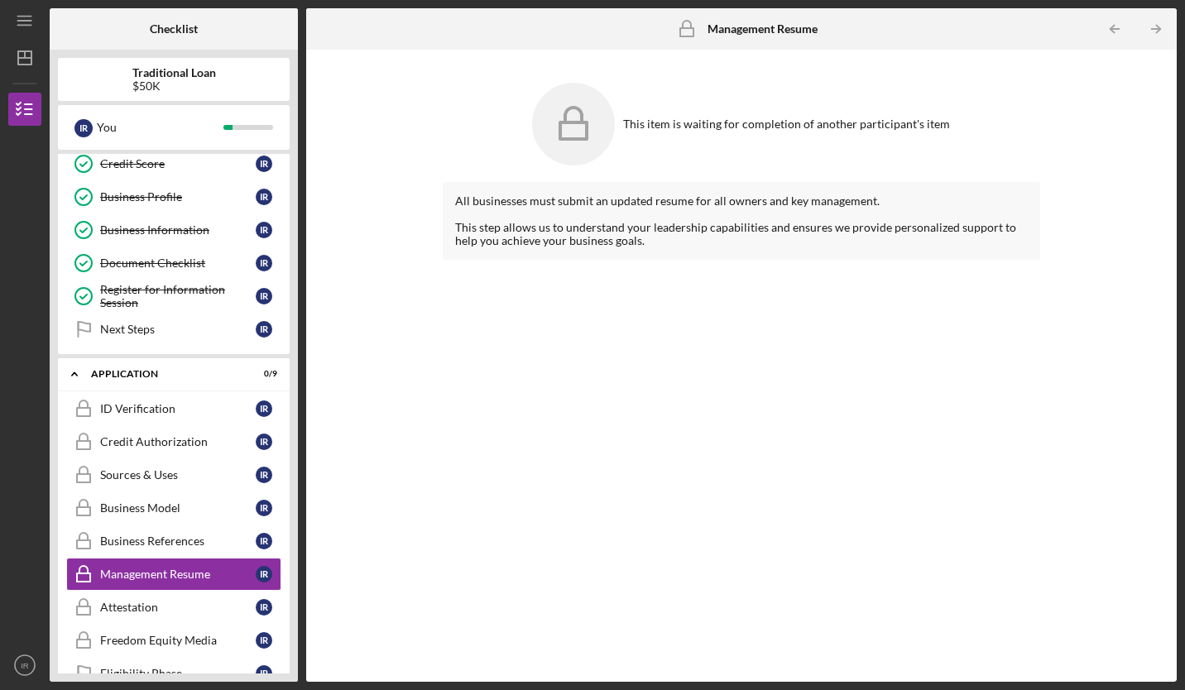
click at [122, 614] on link "Attestation Attestation I R" at bounding box center [173, 607] width 215 height 33
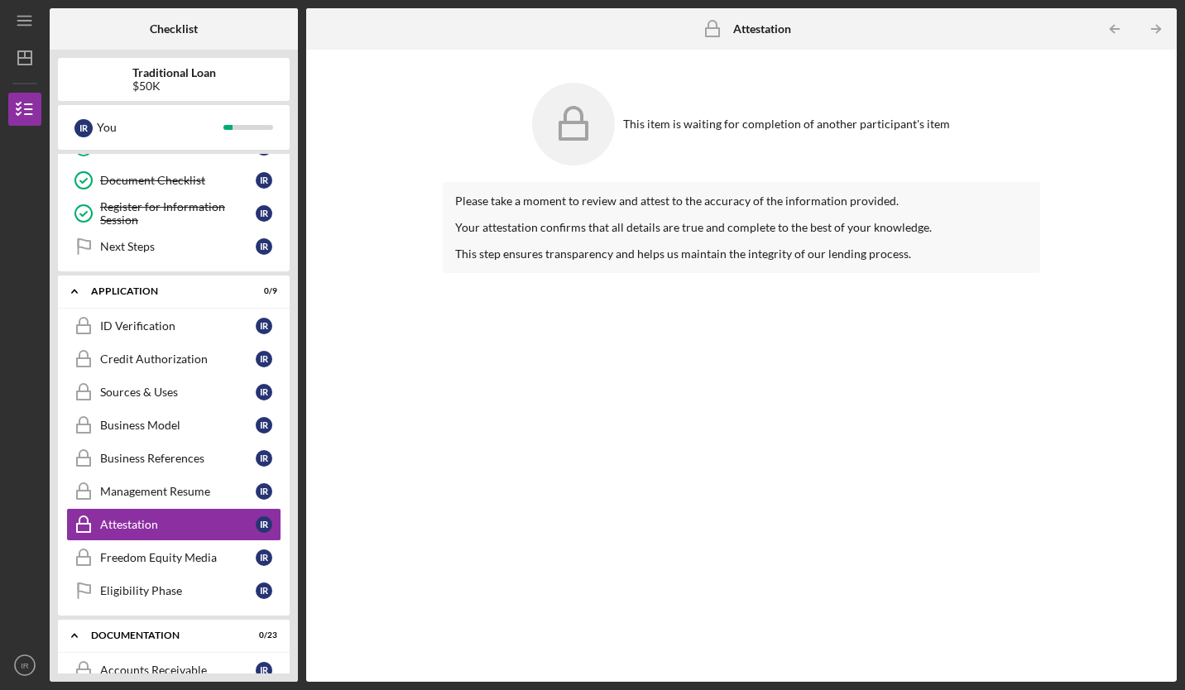
scroll to position [260, 0]
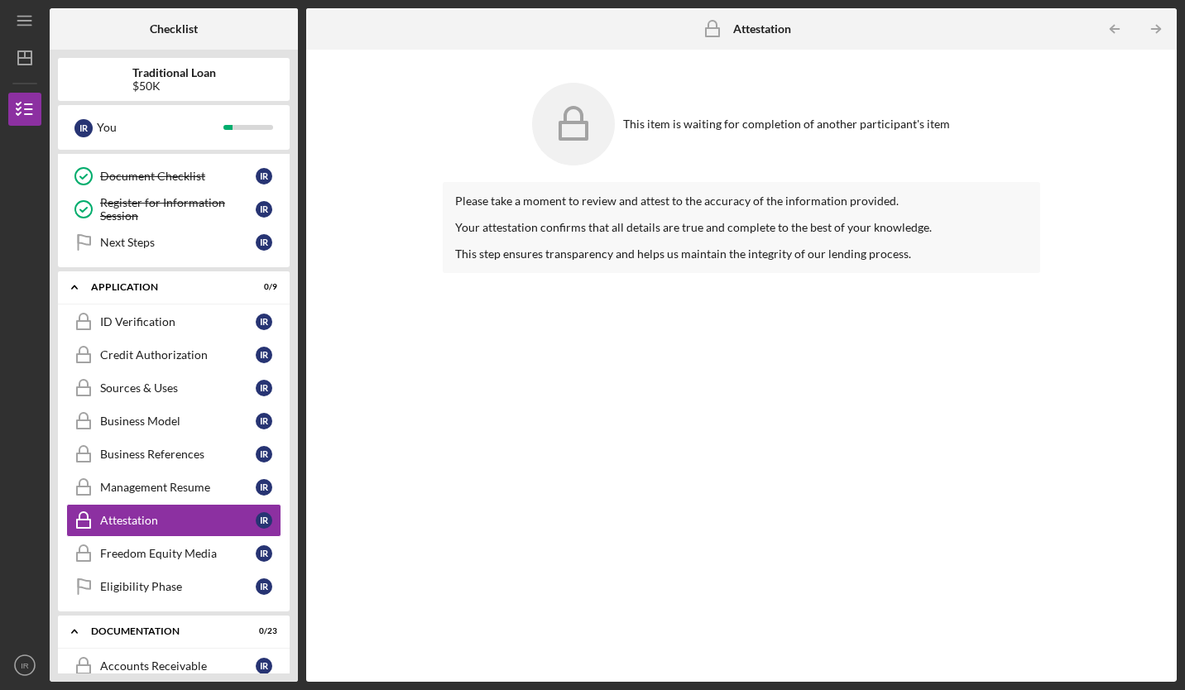
click at [132, 567] on link "Freedom Equity Media Freedom Equity Media I R" at bounding box center [173, 553] width 215 height 33
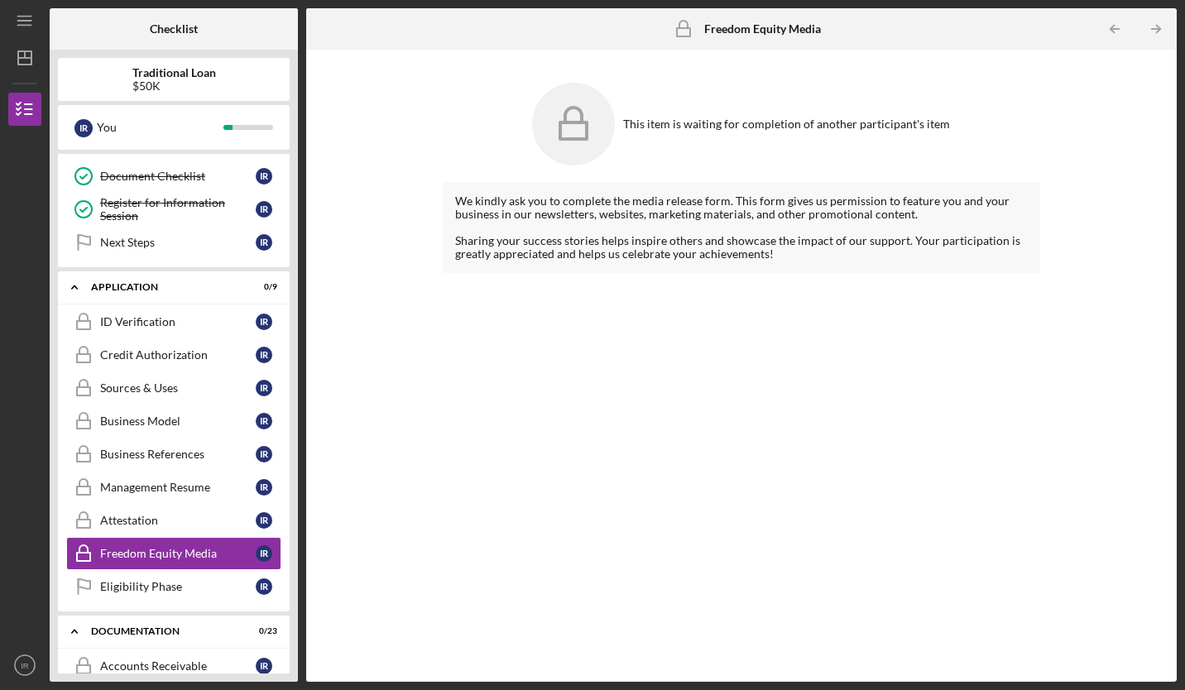
click at [136, 577] on link "Eligibility Phase Eligibility Phase I R" at bounding box center [173, 586] width 215 height 33
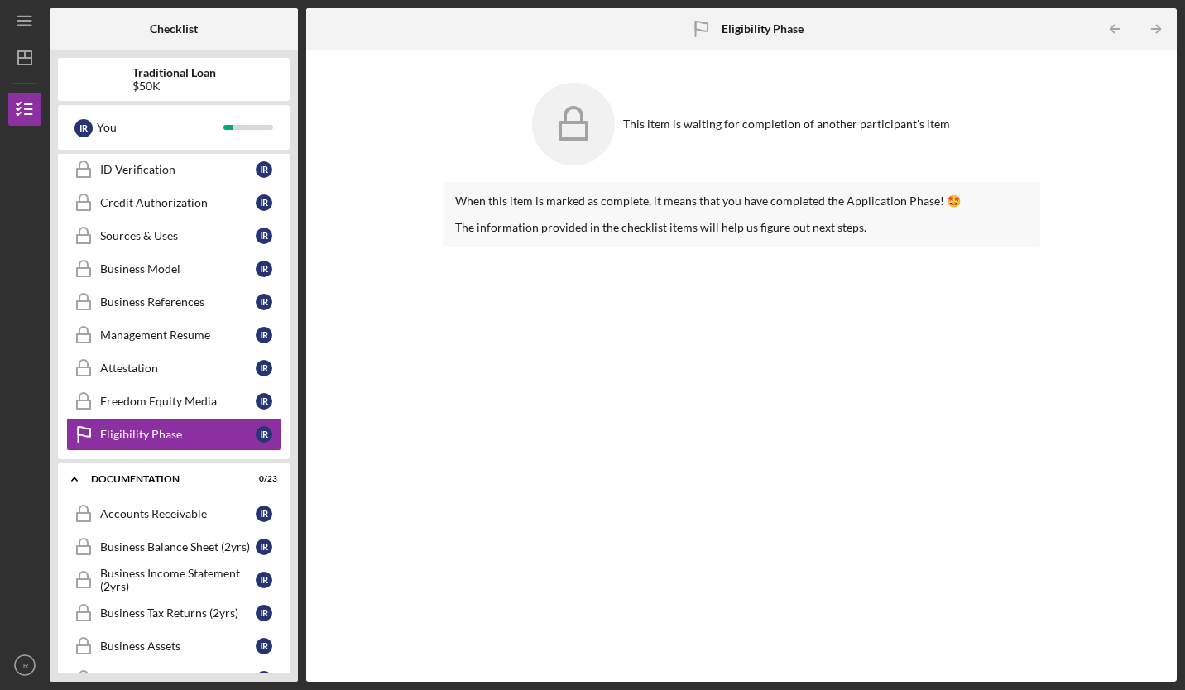
scroll to position [450, 0]
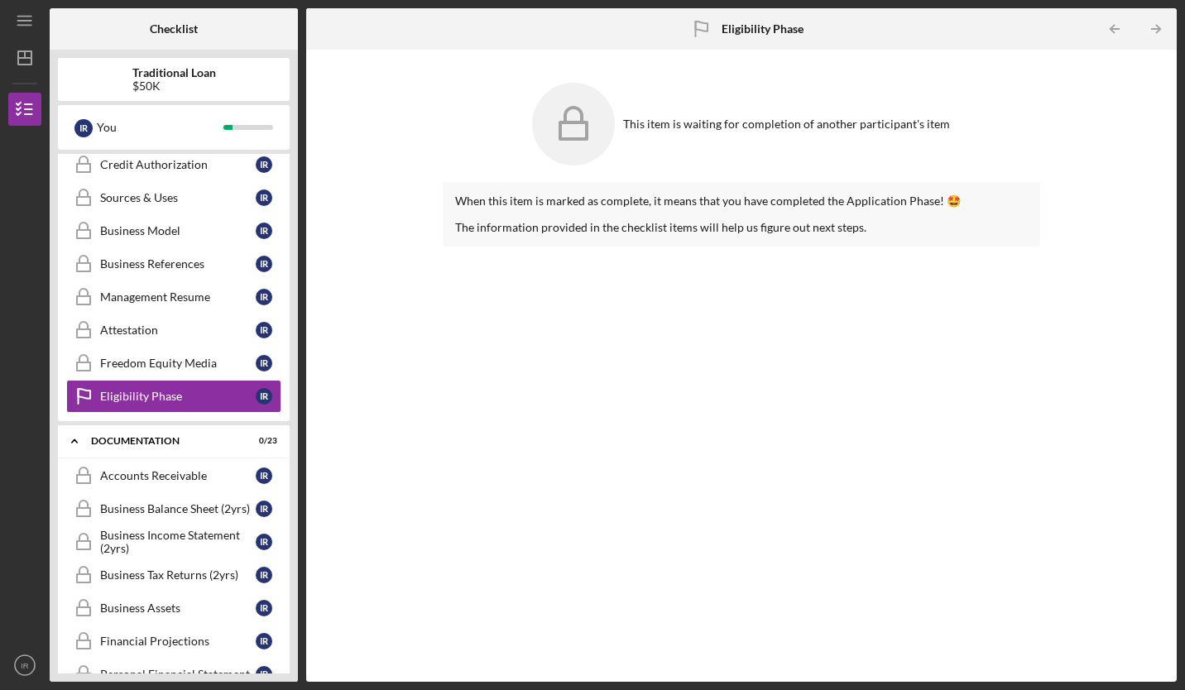
click at [147, 479] on div "Accounts Receivable" at bounding box center [178, 475] width 156 height 13
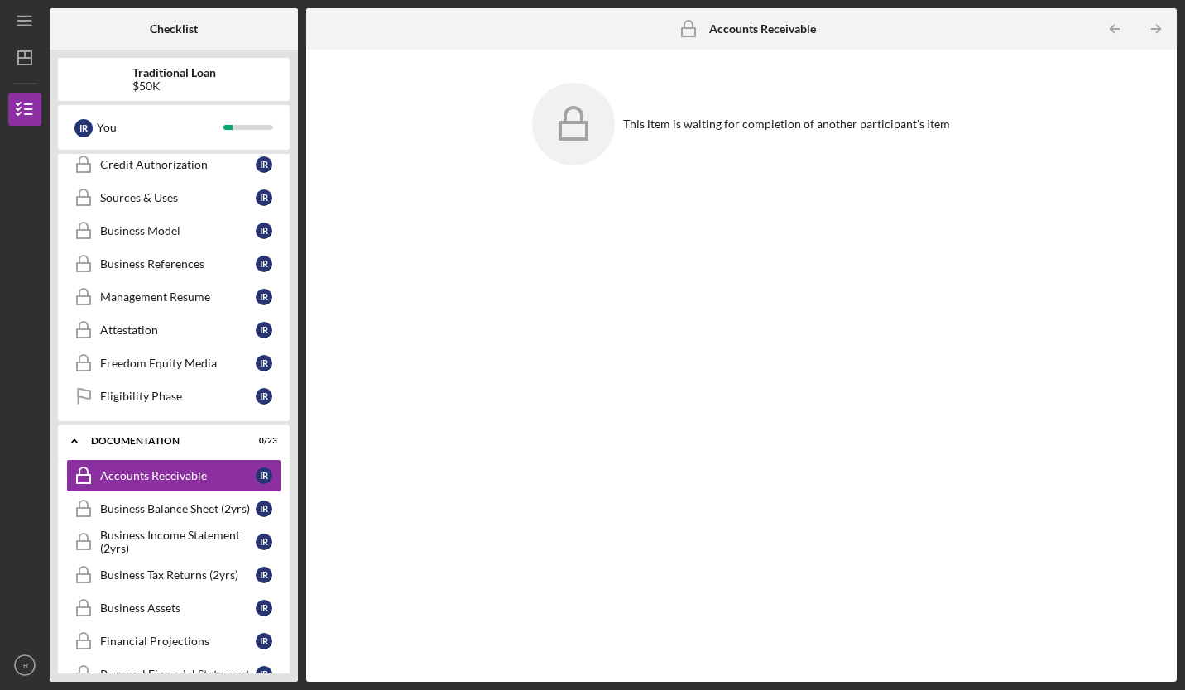
click at [147, 507] on div "Business Balance Sheet (2yrs)" at bounding box center [178, 508] width 156 height 13
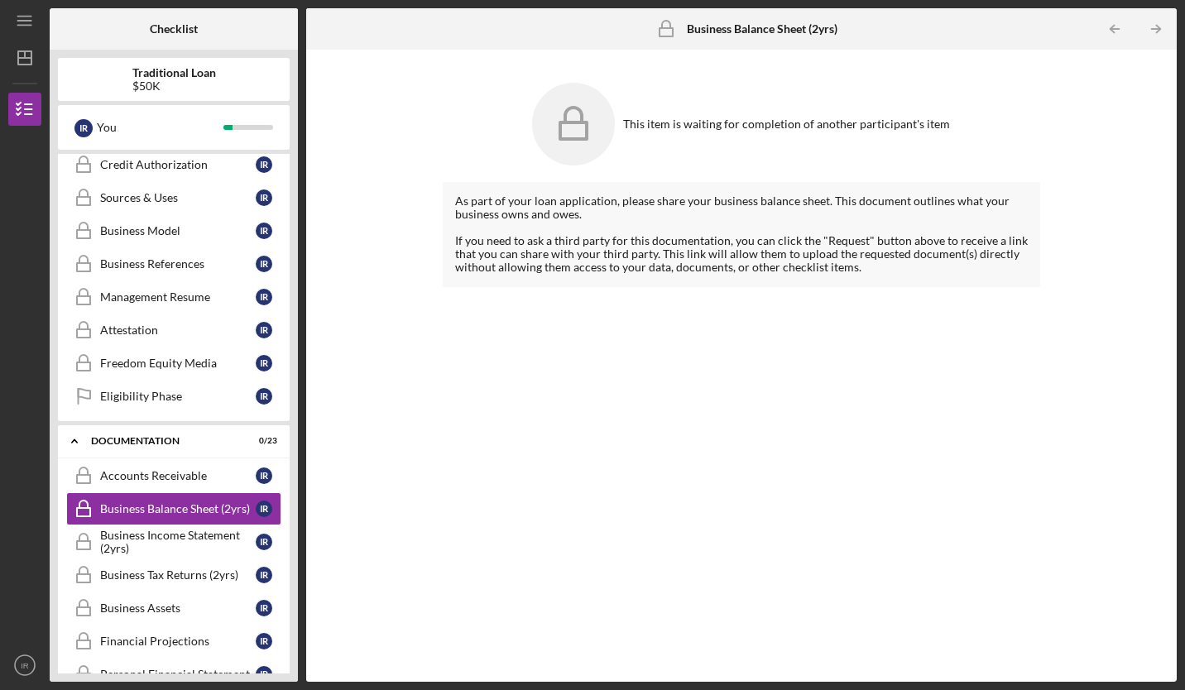
click at [146, 534] on div "Business Income Statement (2yrs)" at bounding box center [178, 542] width 156 height 26
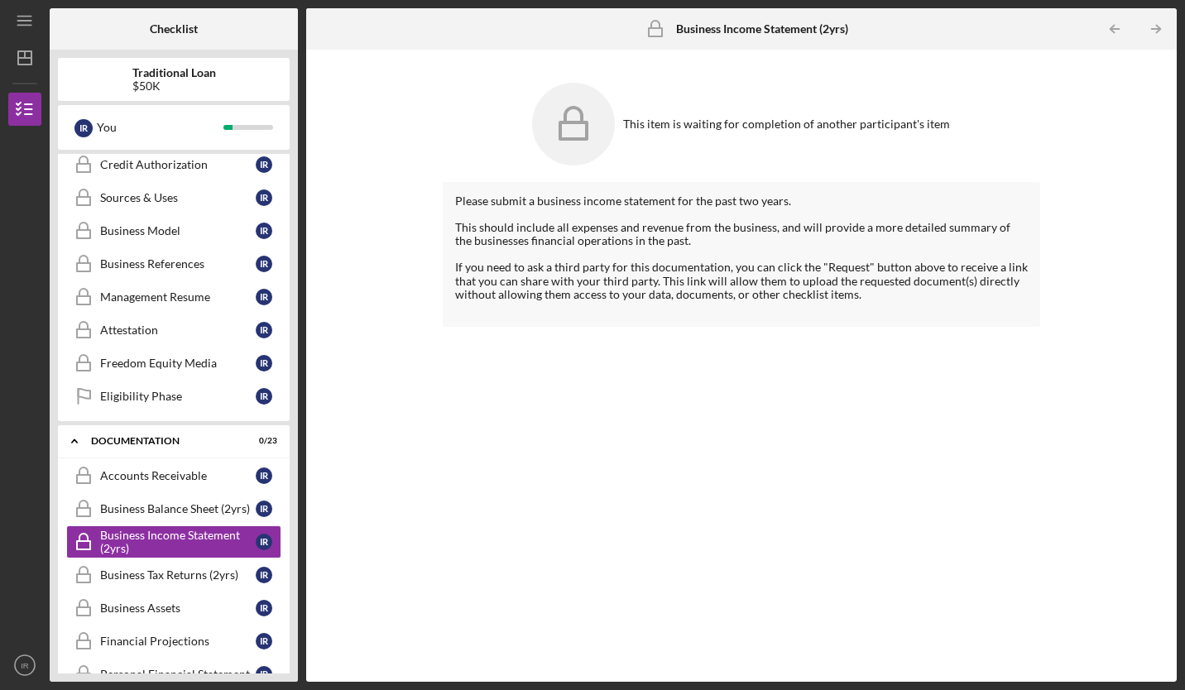
click at [142, 566] on link "Business Tax Returns (2yrs) Business Tax Returns (2yrs) I R" at bounding box center [173, 575] width 215 height 33
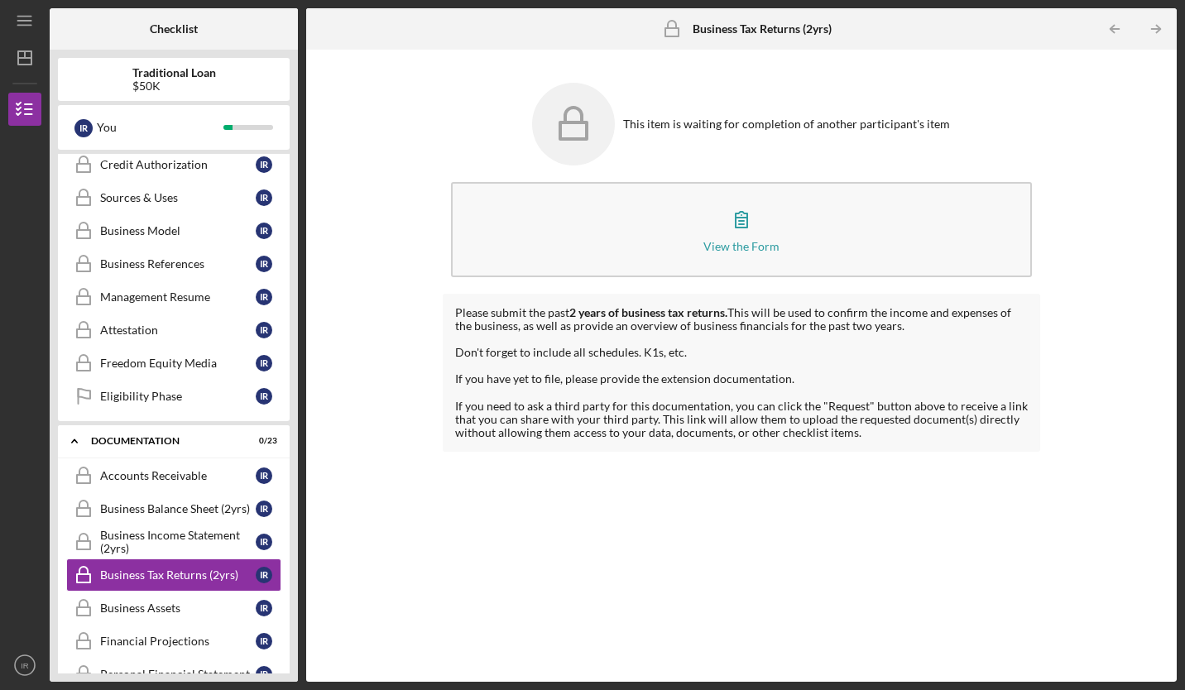
click at [133, 610] on div "Business Assets" at bounding box center [178, 608] width 156 height 13
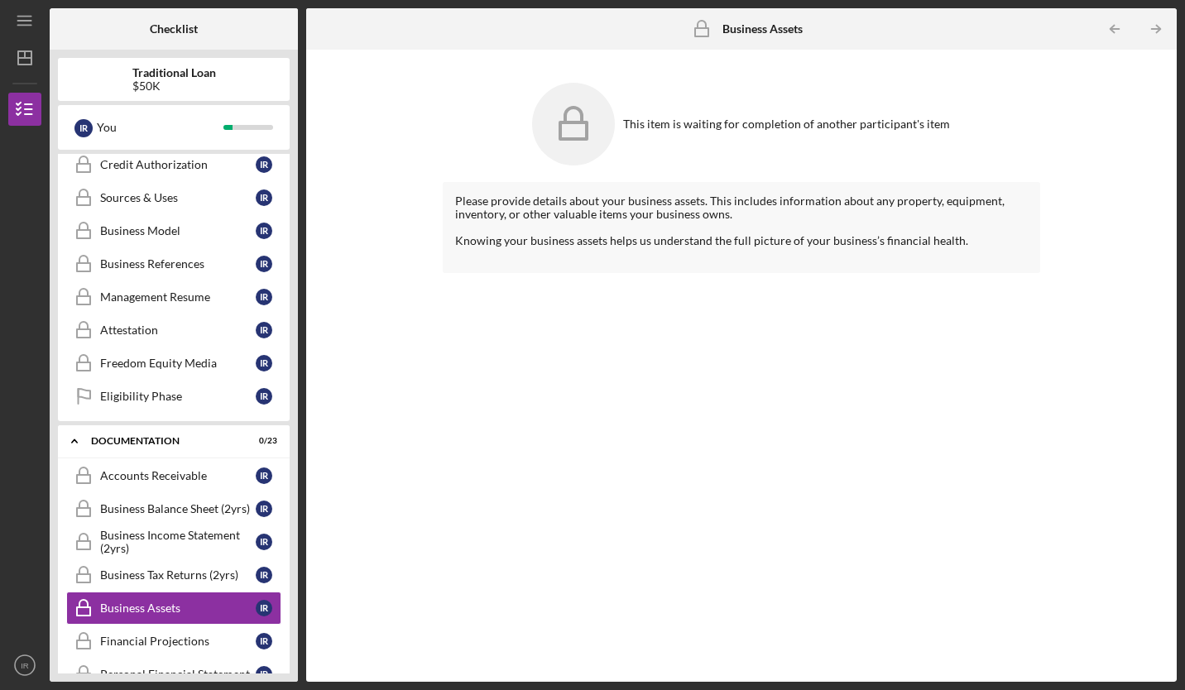
click at [128, 635] on div "Financial Projections" at bounding box center [178, 641] width 156 height 13
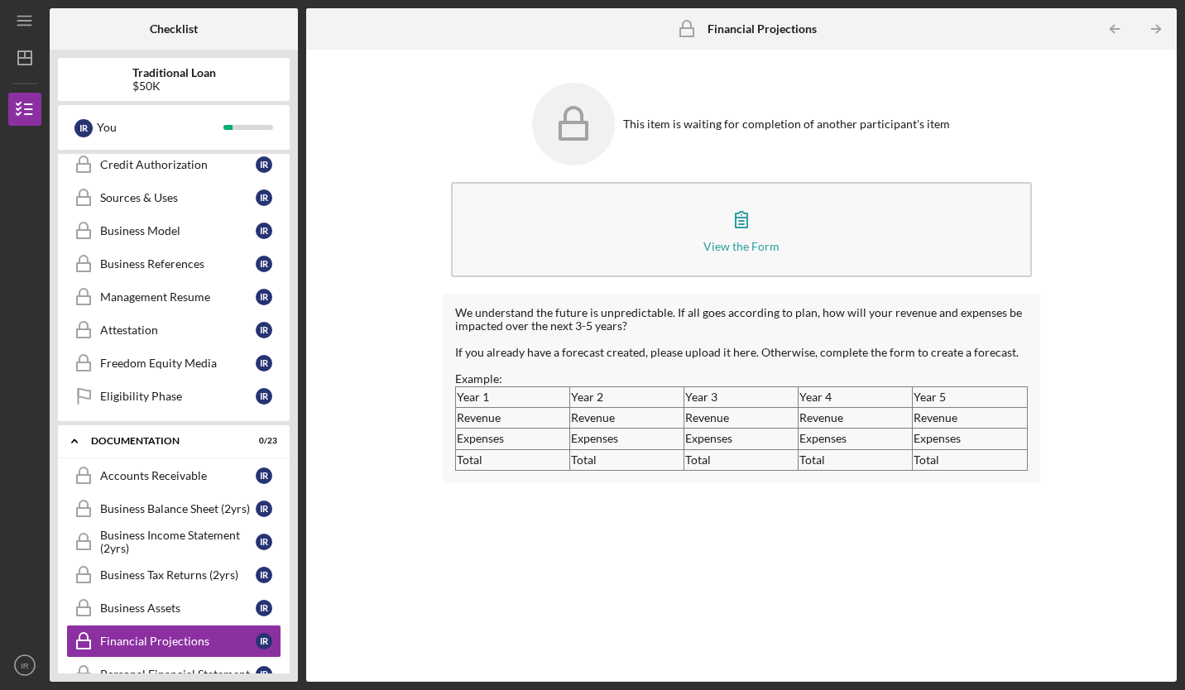
scroll to position [512, 0]
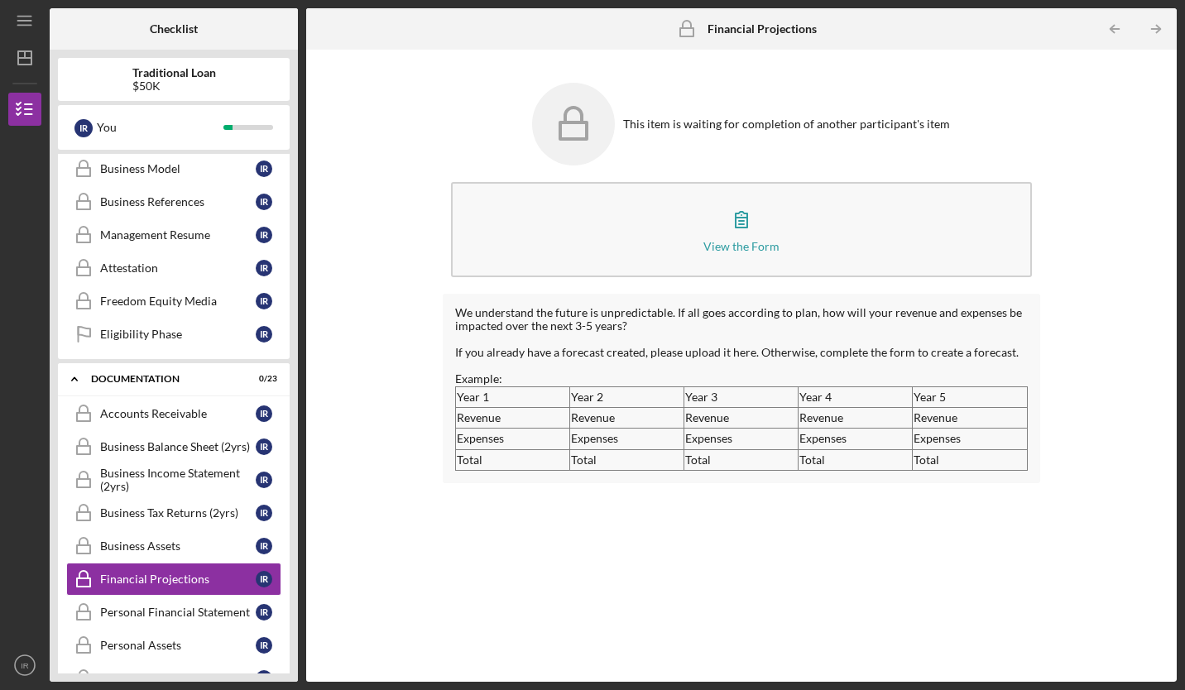
click at [133, 606] on div "Personal Financial Statement" at bounding box center [178, 612] width 156 height 13
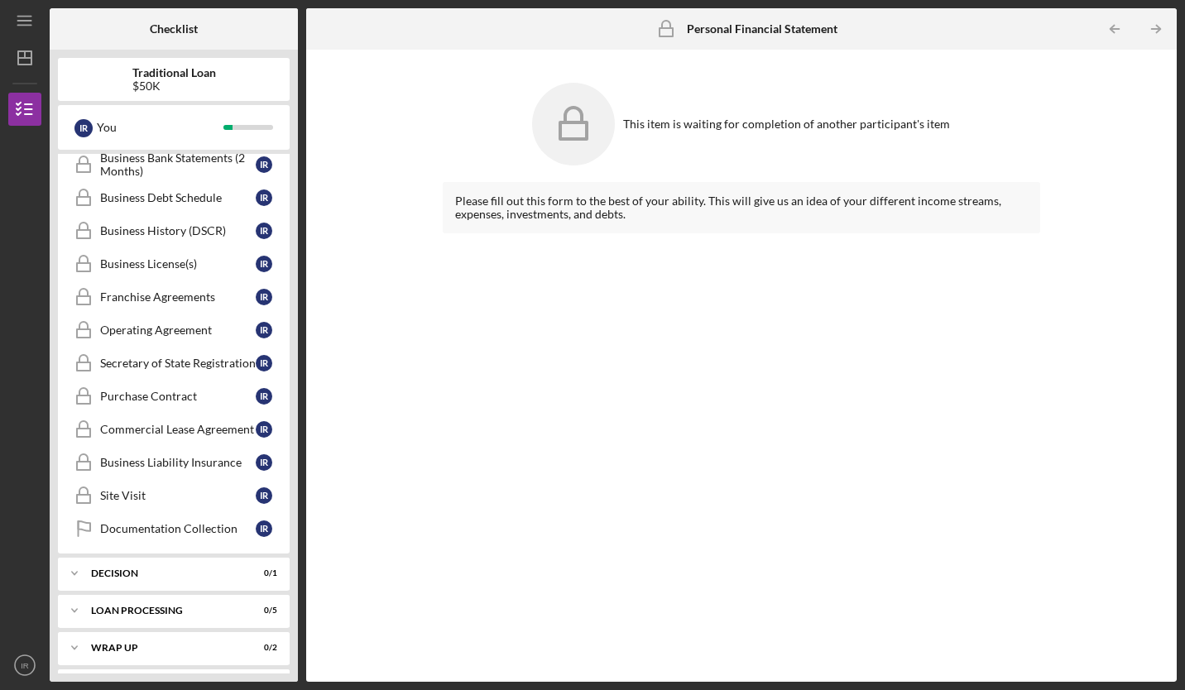
scroll to position [1126, 0]
click at [137, 607] on div "Loan Processing" at bounding box center [163, 610] width 145 height 10
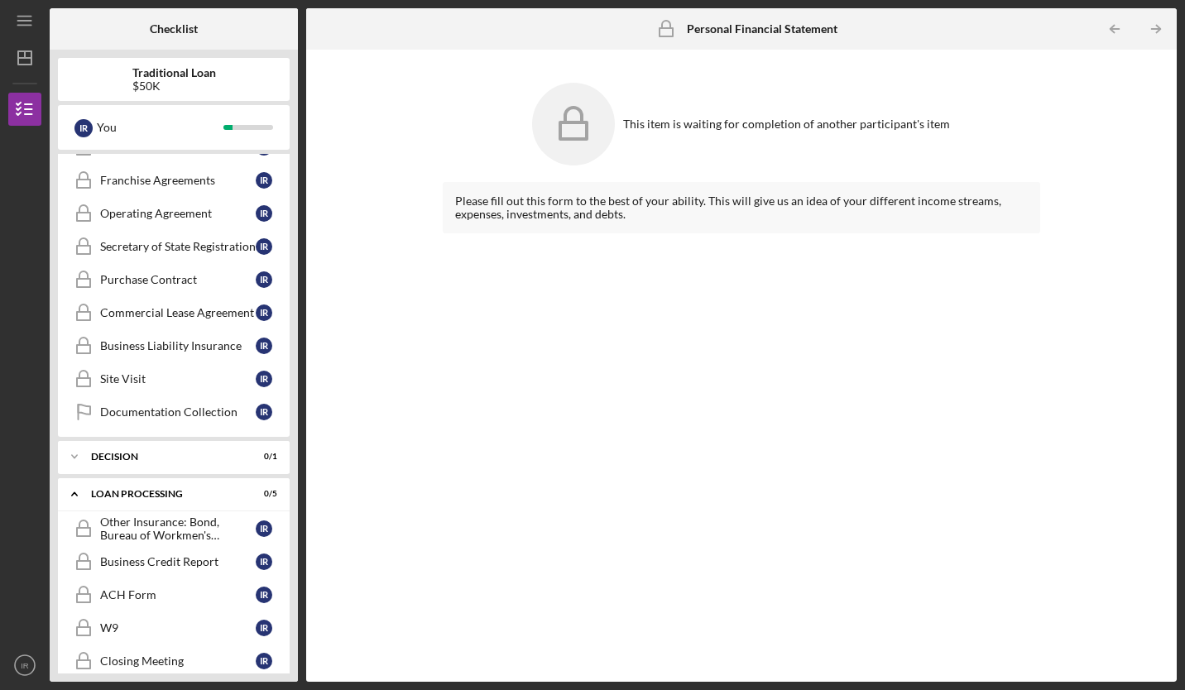
scroll to position [1337, 0]
